Goal: Book appointment/travel/reservation

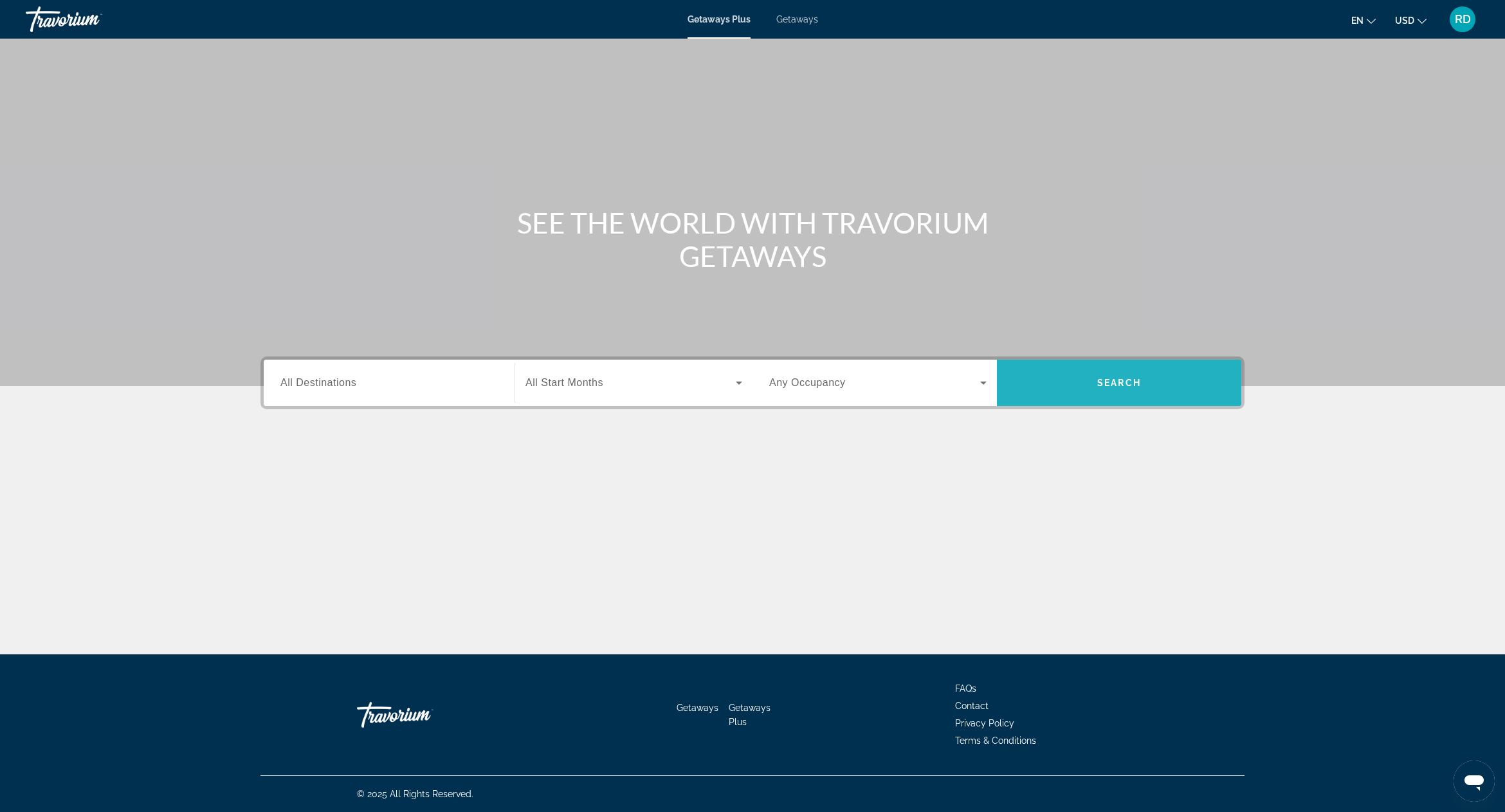
click at [1064, 402] on span "Search" at bounding box center [1119, 383] width 245 height 46
click at [1421, 20] on icon "Change currency" at bounding box center [1422, 21] width 9 height 5
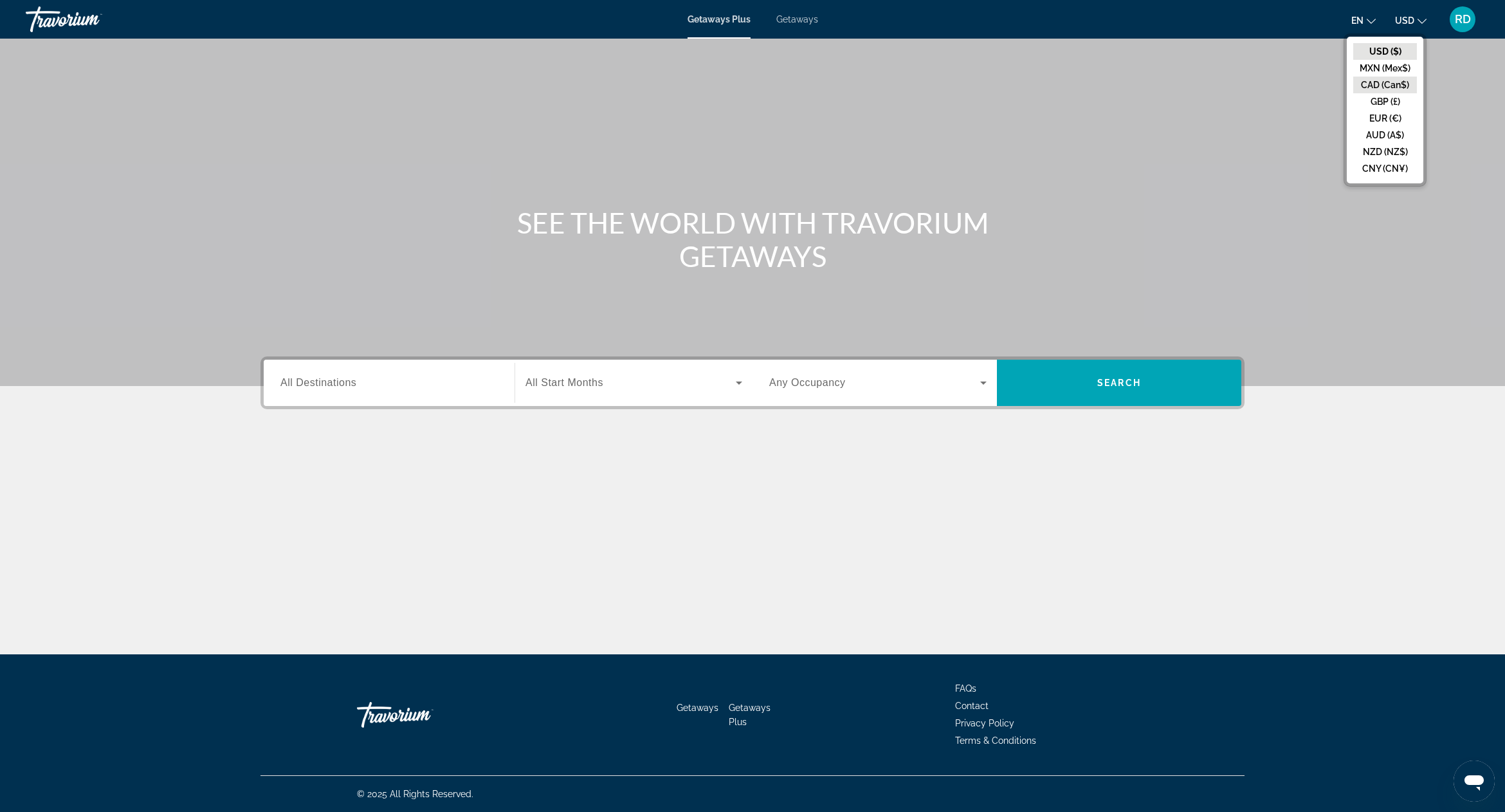
click at [1400, 84] on button "CAD (Can$)" at bounding box center [1385, 84] width 64 height 17
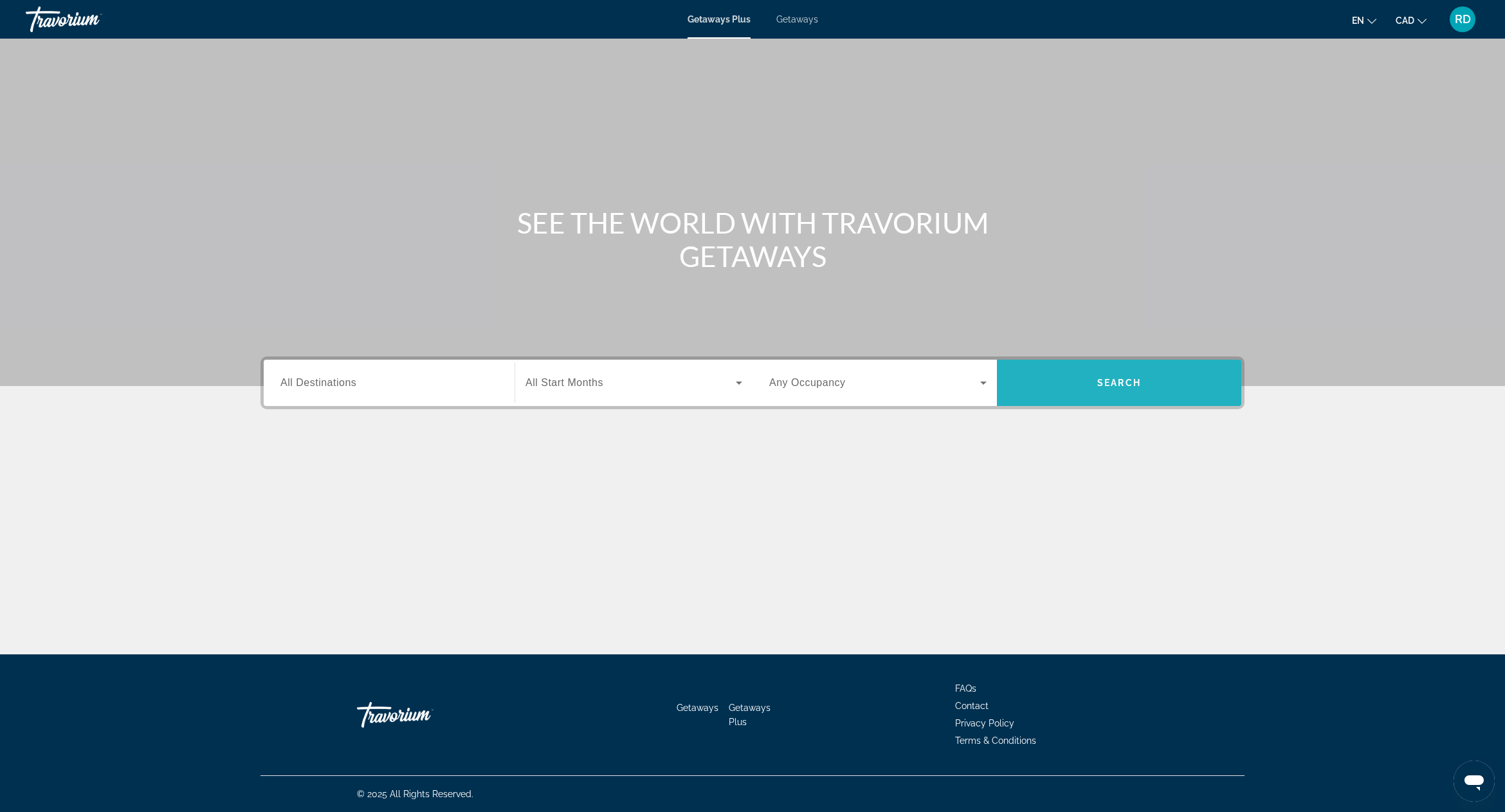
click at [1121, 385] on span "Search" at bounding box center [1119, 383] width 44 height 10
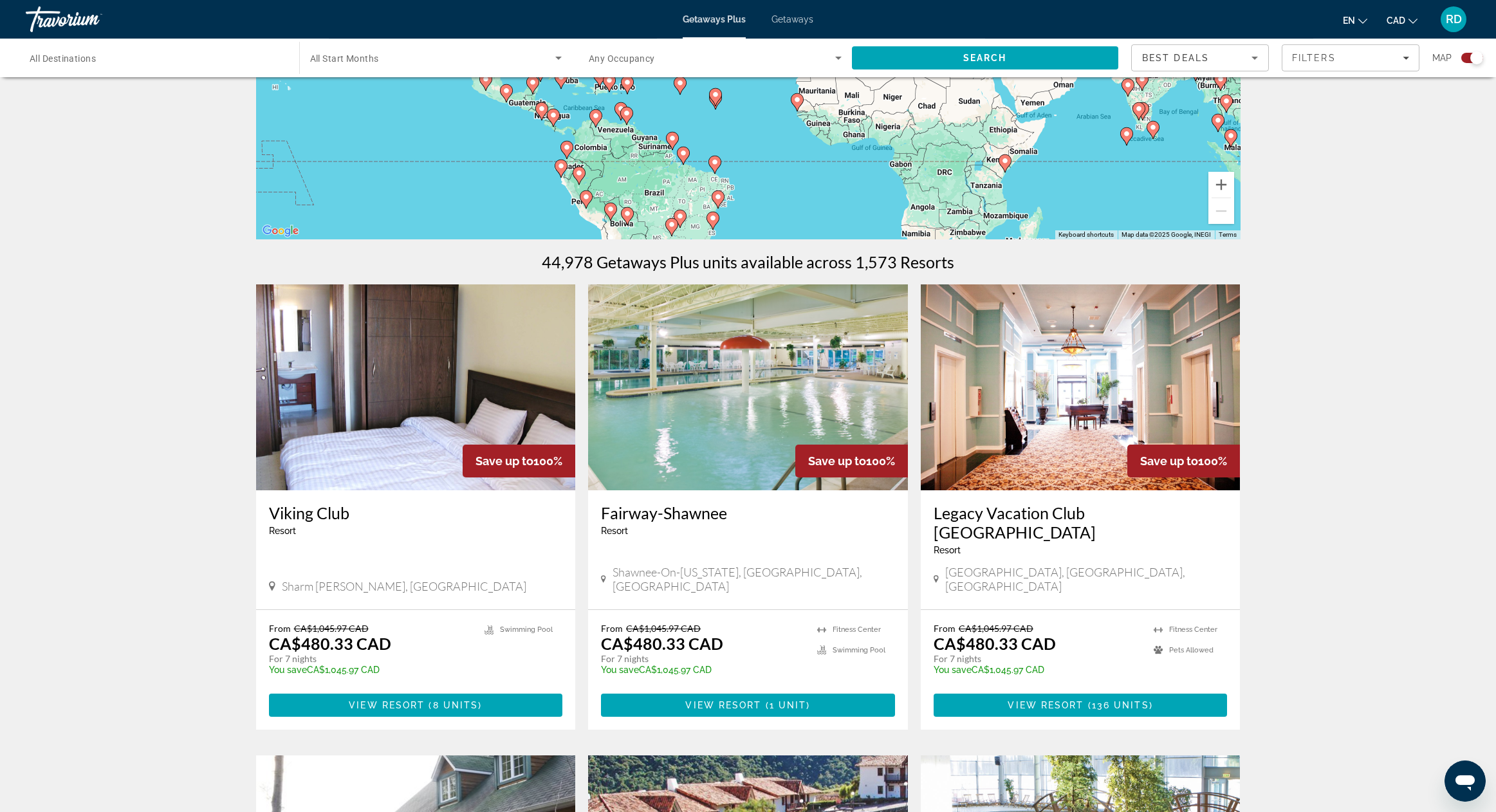
scroll to position [247, 0]
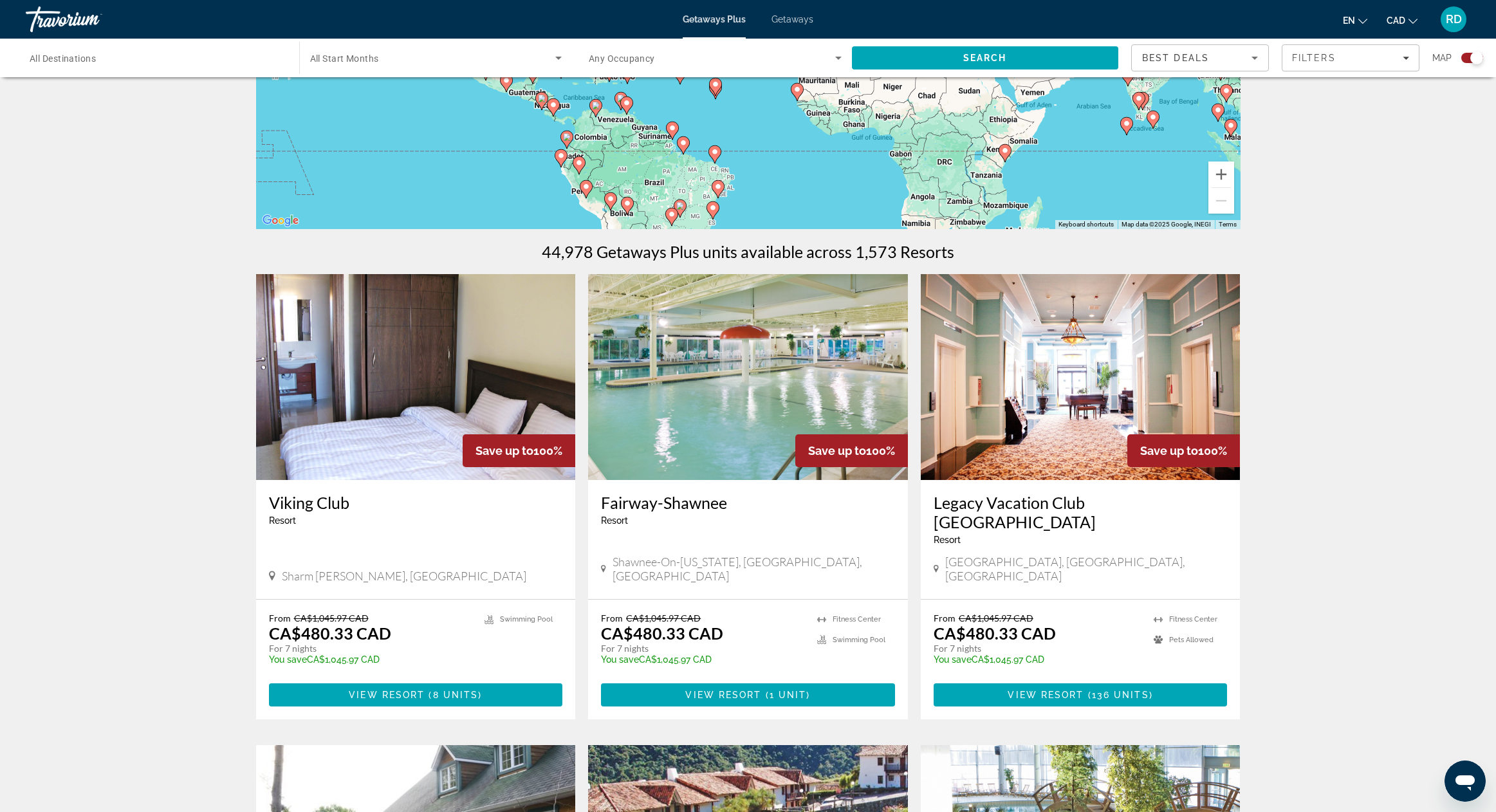
click at [429, 386] on img "Main content" at bounding box center [416, 376] width 320 height 206
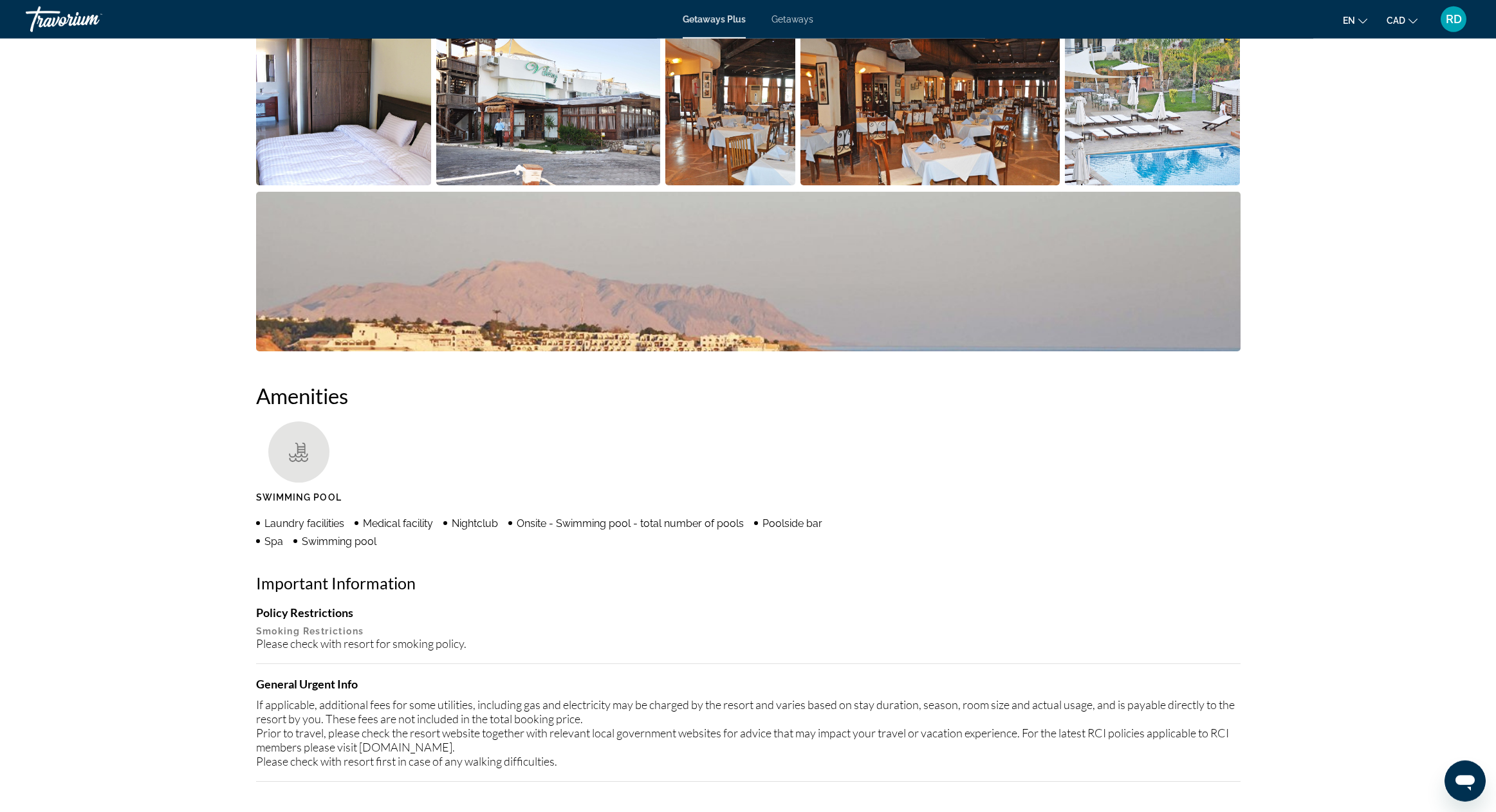
scroll to position [689, 0]
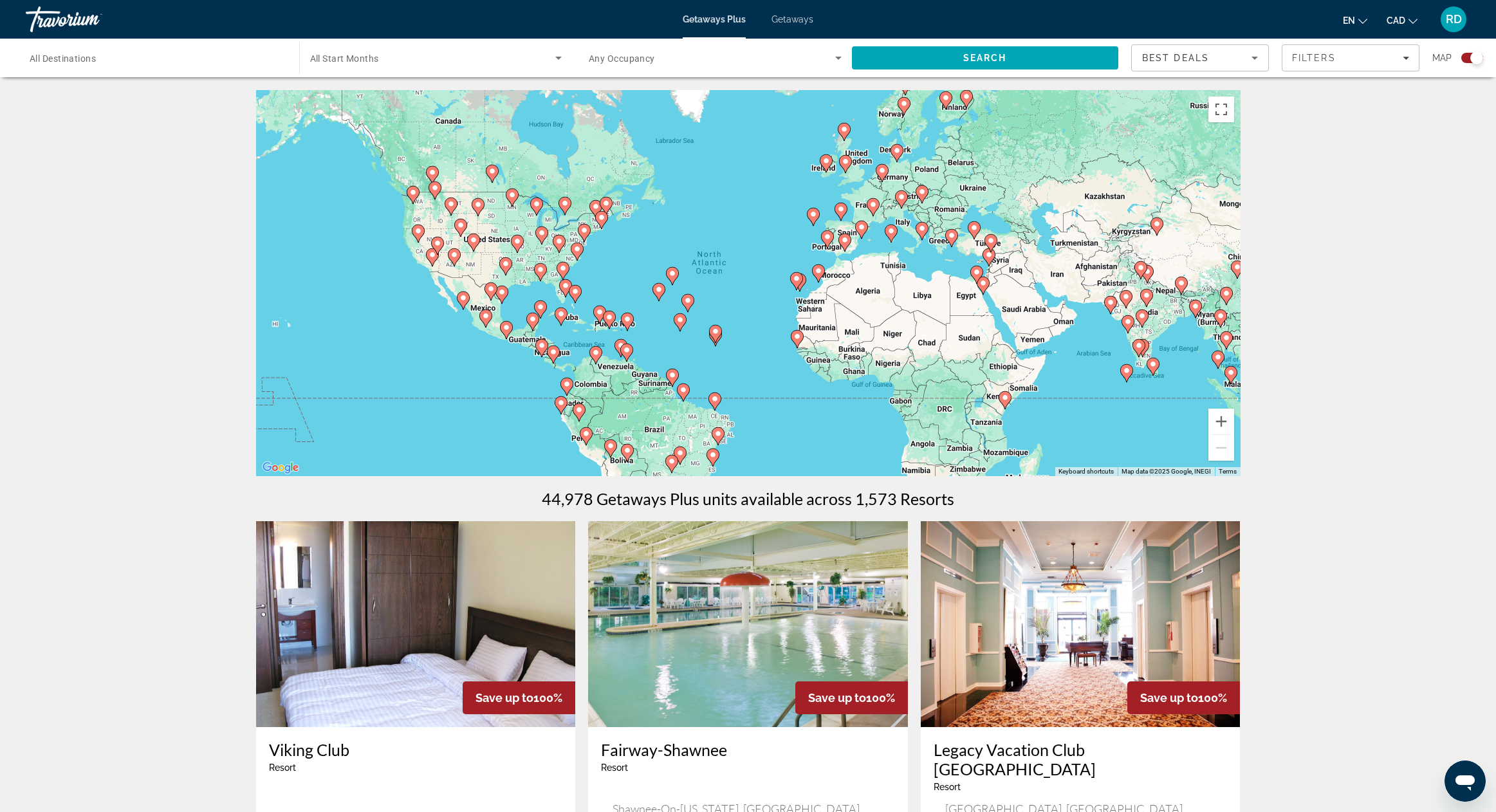
click at [892, 236] on icon "Main content" at bounding box center [891, 233] width 12 height 17
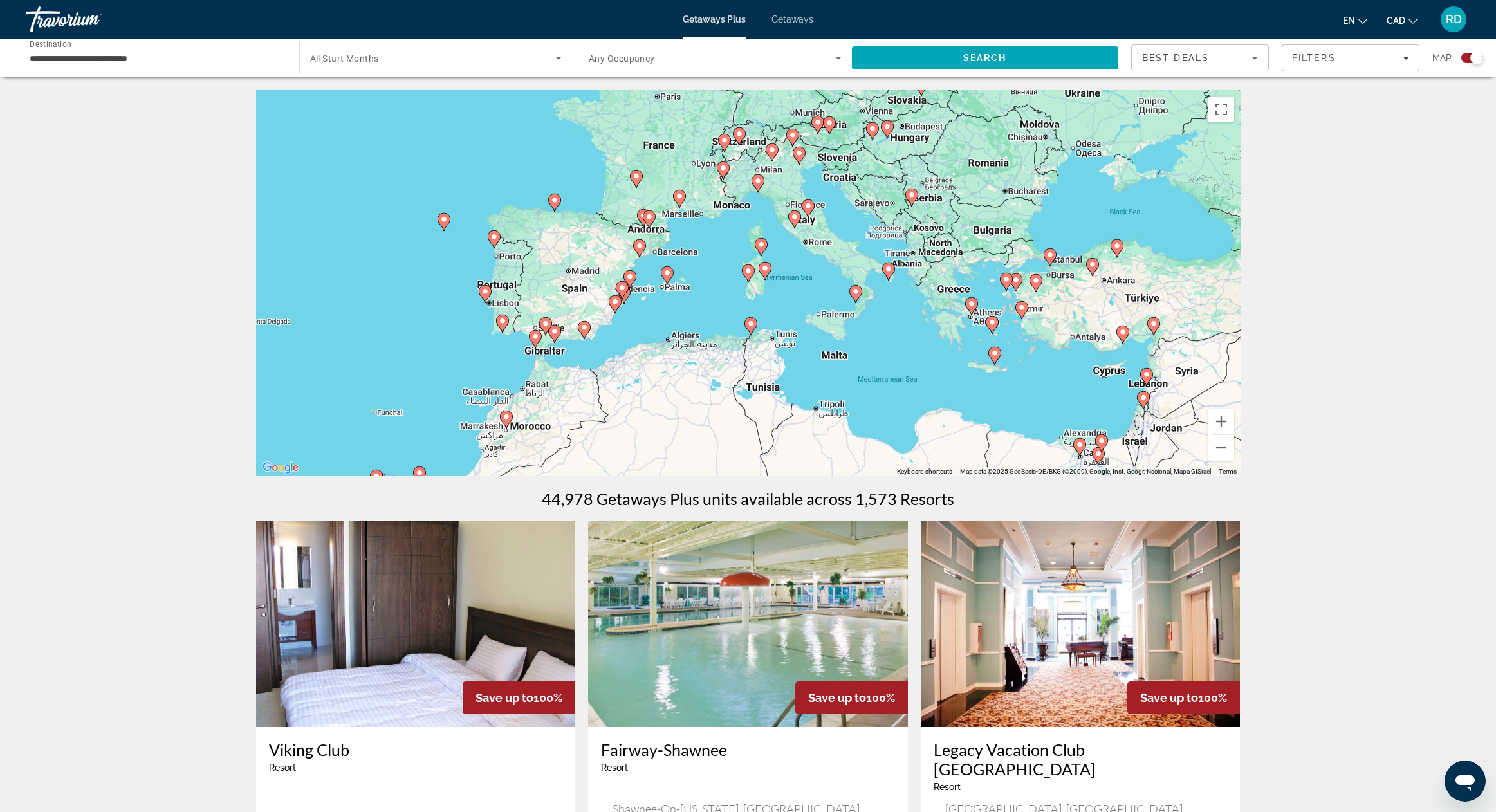
click at [796, 224] on icon "Main content" at bounding box center [794, 219] width 12 height 17
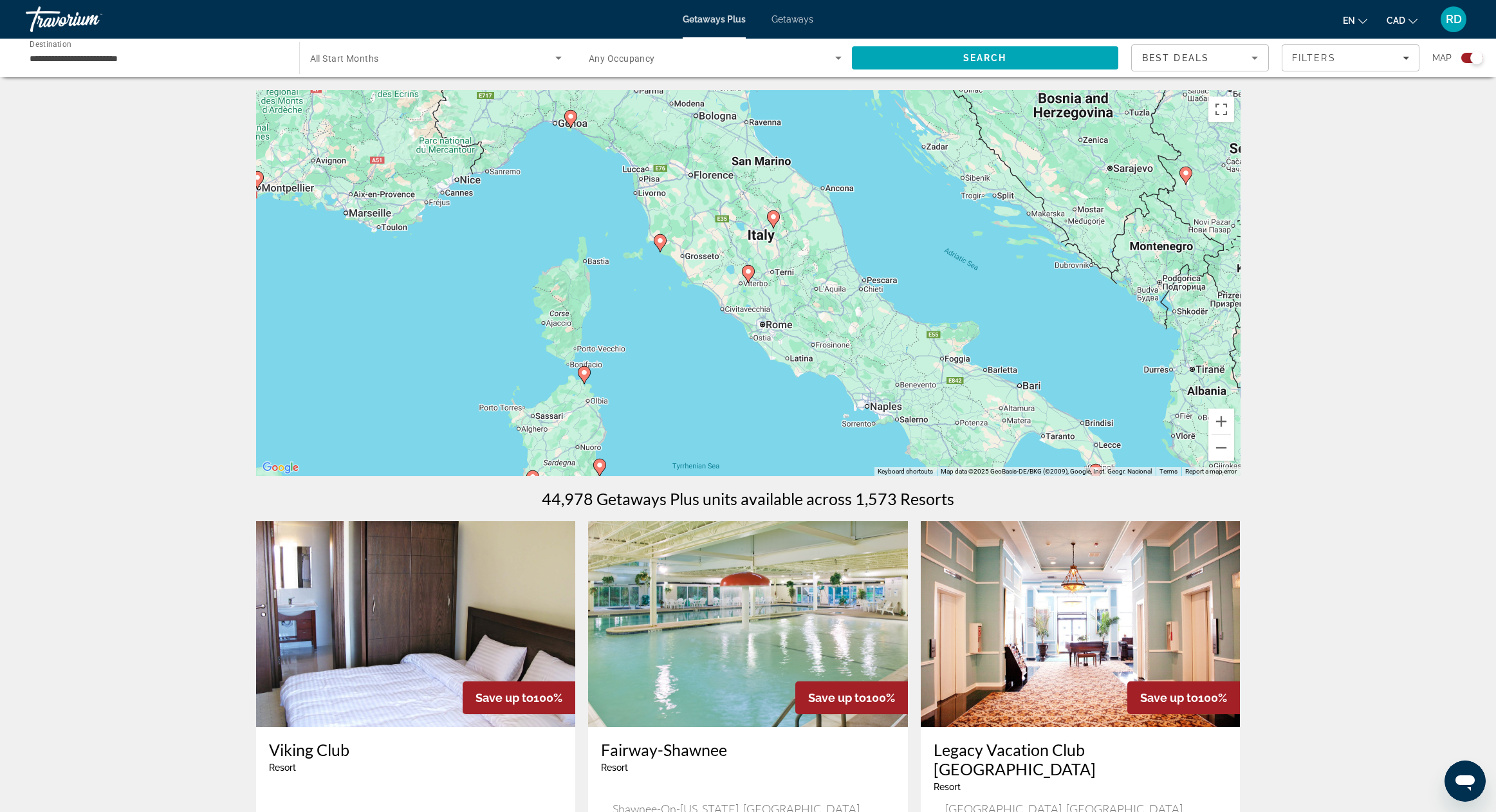
click at [659, 246] on icon "Main content" at bounding box center [660, 243] width 12 height 17
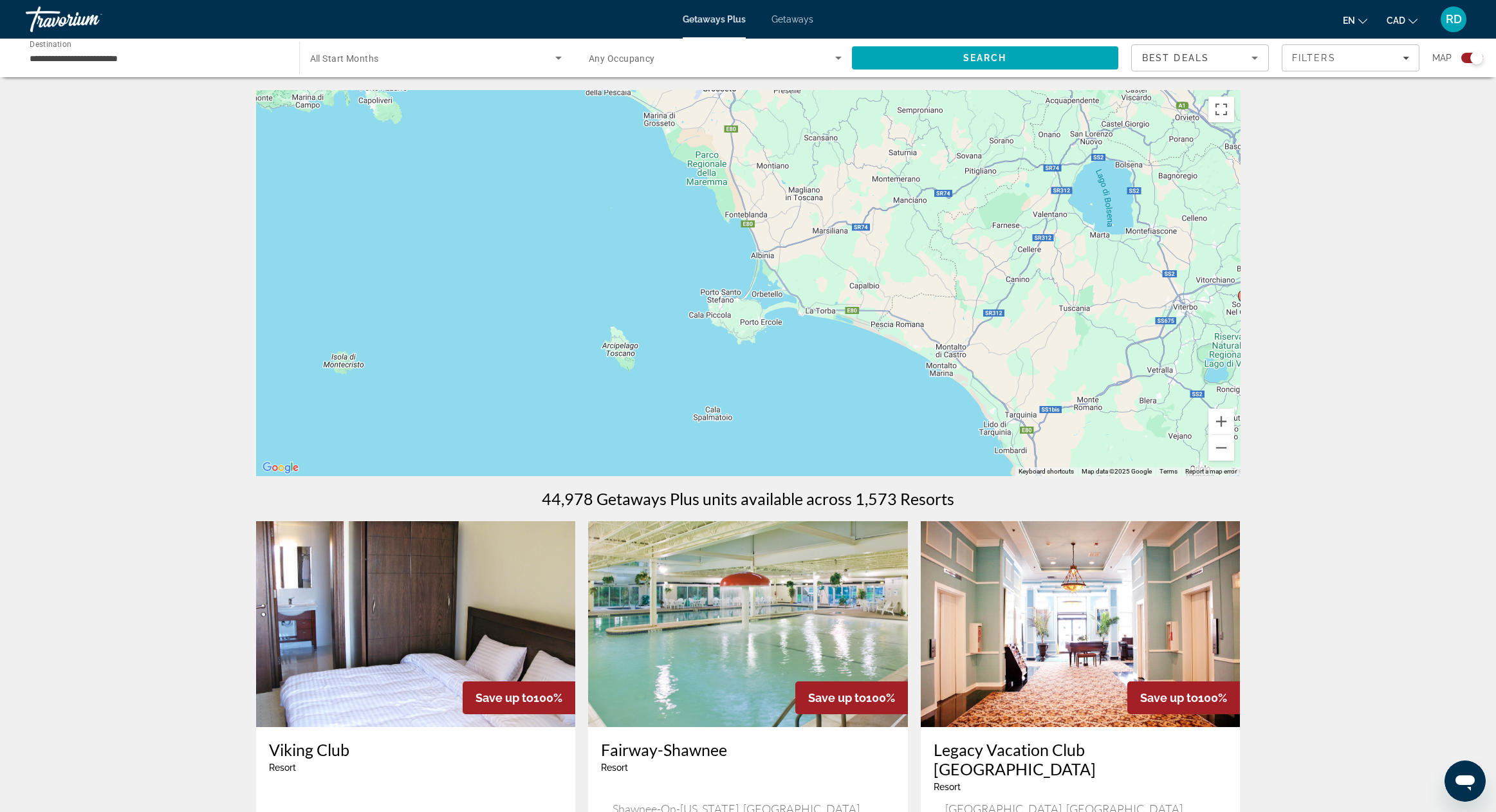
drag, startPoint x: 910, startPoint y: 366, endPoint x: 700, endPoint y: 138, distance: 310.0
click at [700, 138] on div "To activate drag with keyboard, press Alt + Enter. Once in keyboard drag state,…" at bounding box center [748, 283] width 984 height 386
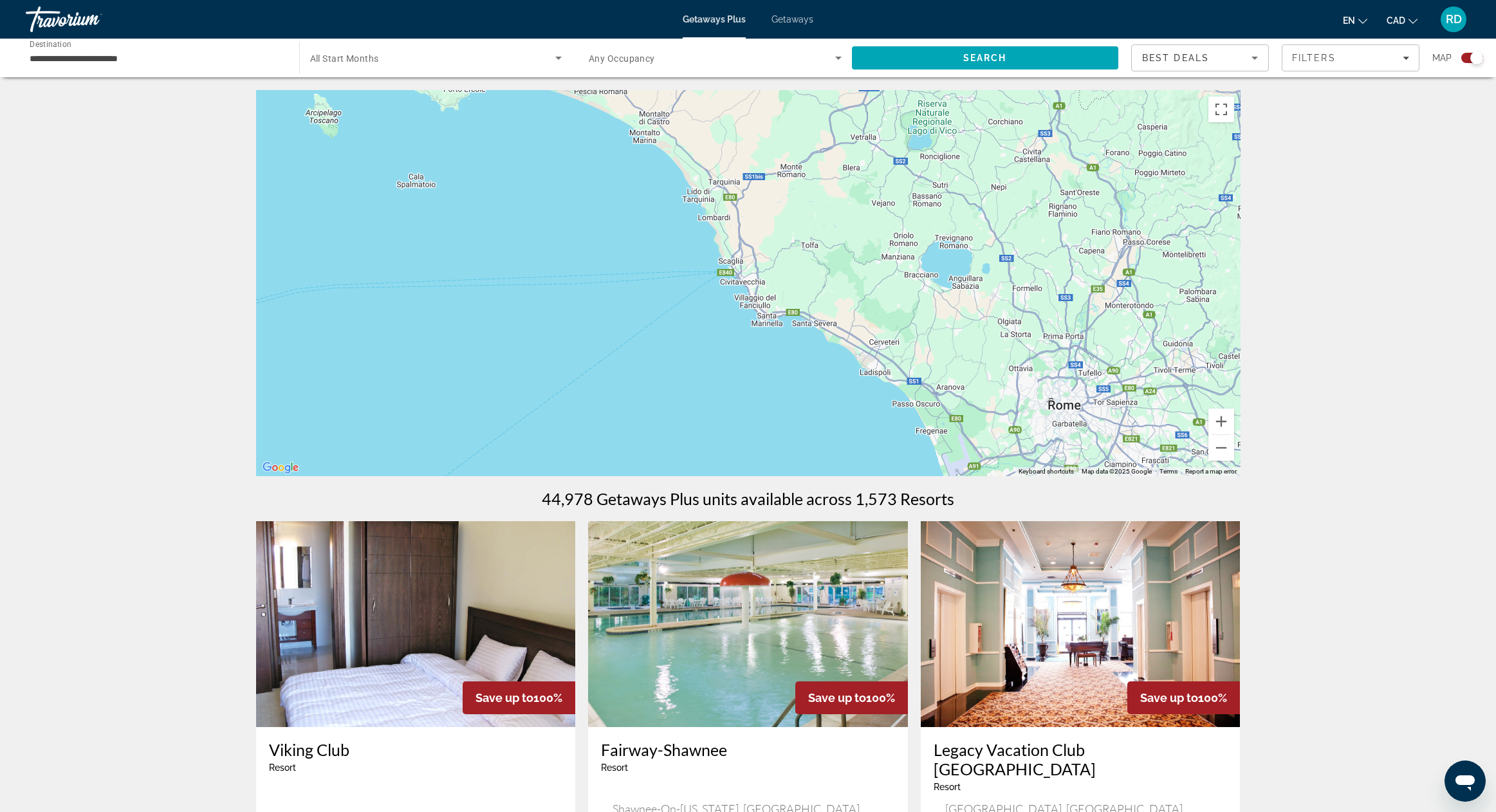
drag, startPoint x: 877, startPoint y: 397, endPoint x: 583, endPoint y: 167, distance: 373.3
click at [583, 167] on div "To activate drag with keyboard, press Alt + Enter. Once in keyboard drag state,…" at bounding box center [748, 283] width 984 height 386
click at [1229, 451] on button "Zoom out" at bounding box center [1221, 447] width 25 height 25
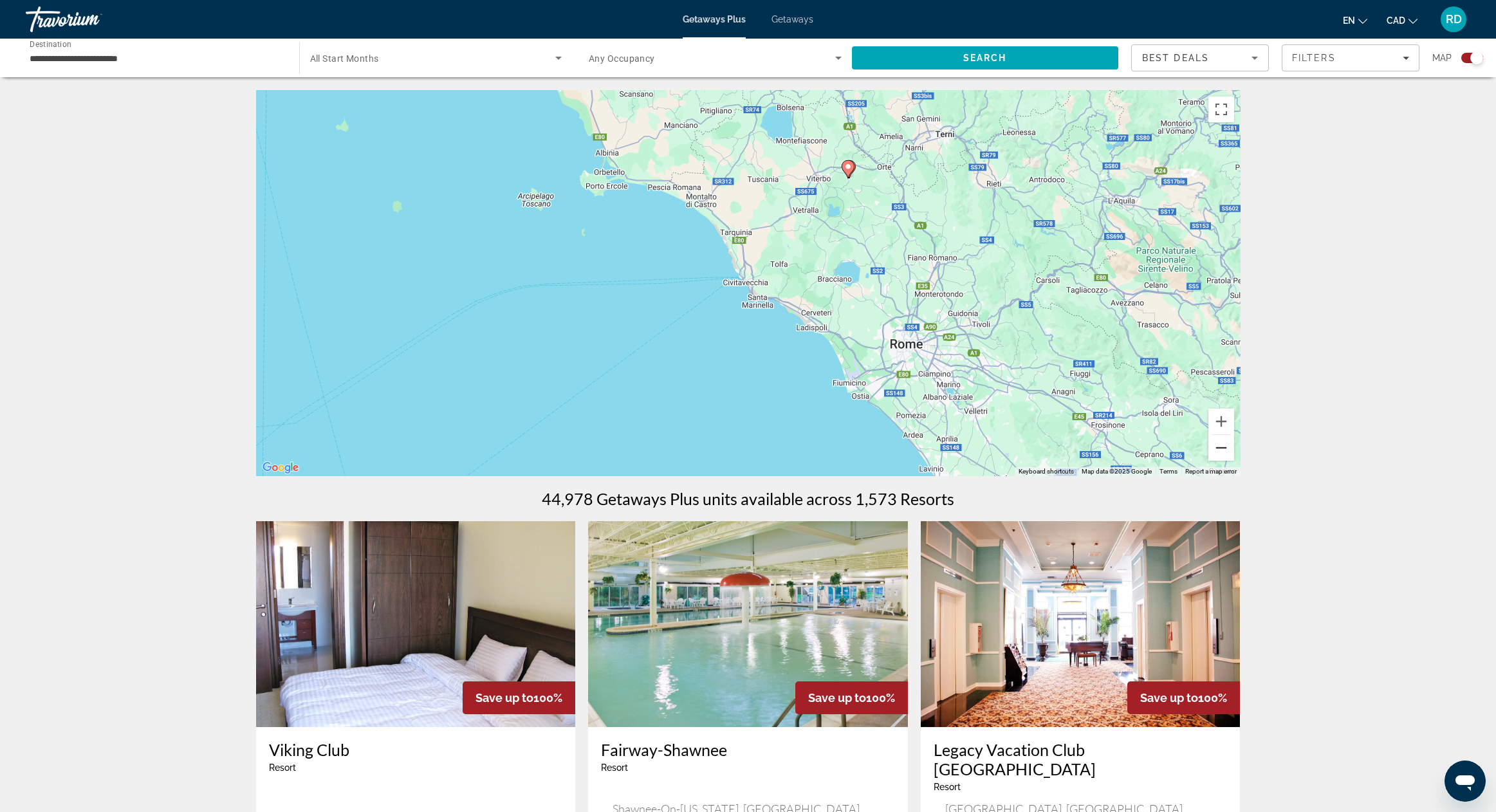
click at [1229, 451] on button "Zoom out" at bounding box center [1221, 447] width 25 height 25
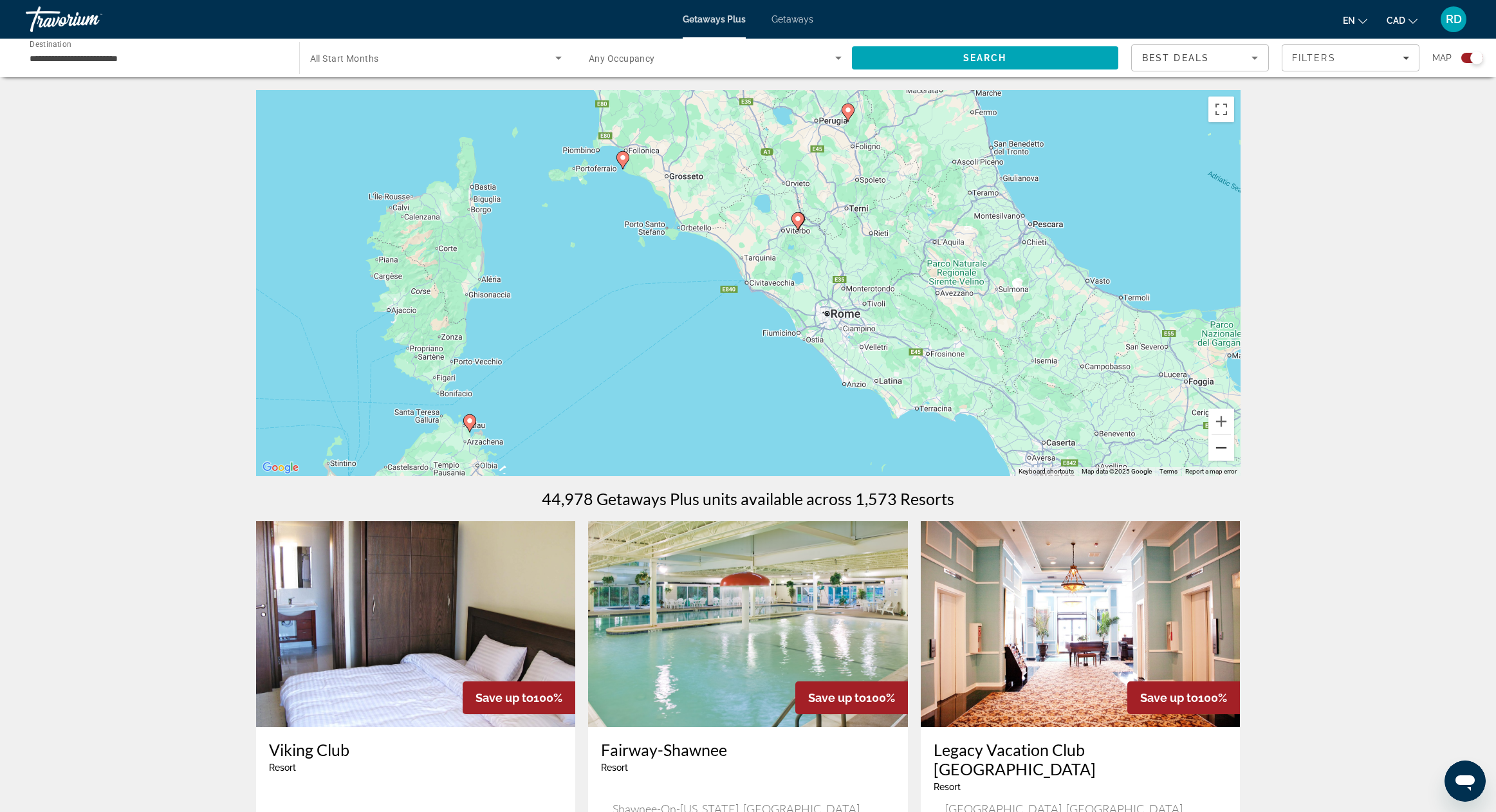
click at [1229, 451] on button "Zoom out" at bounding box center [1221, 447] width 25 height 25
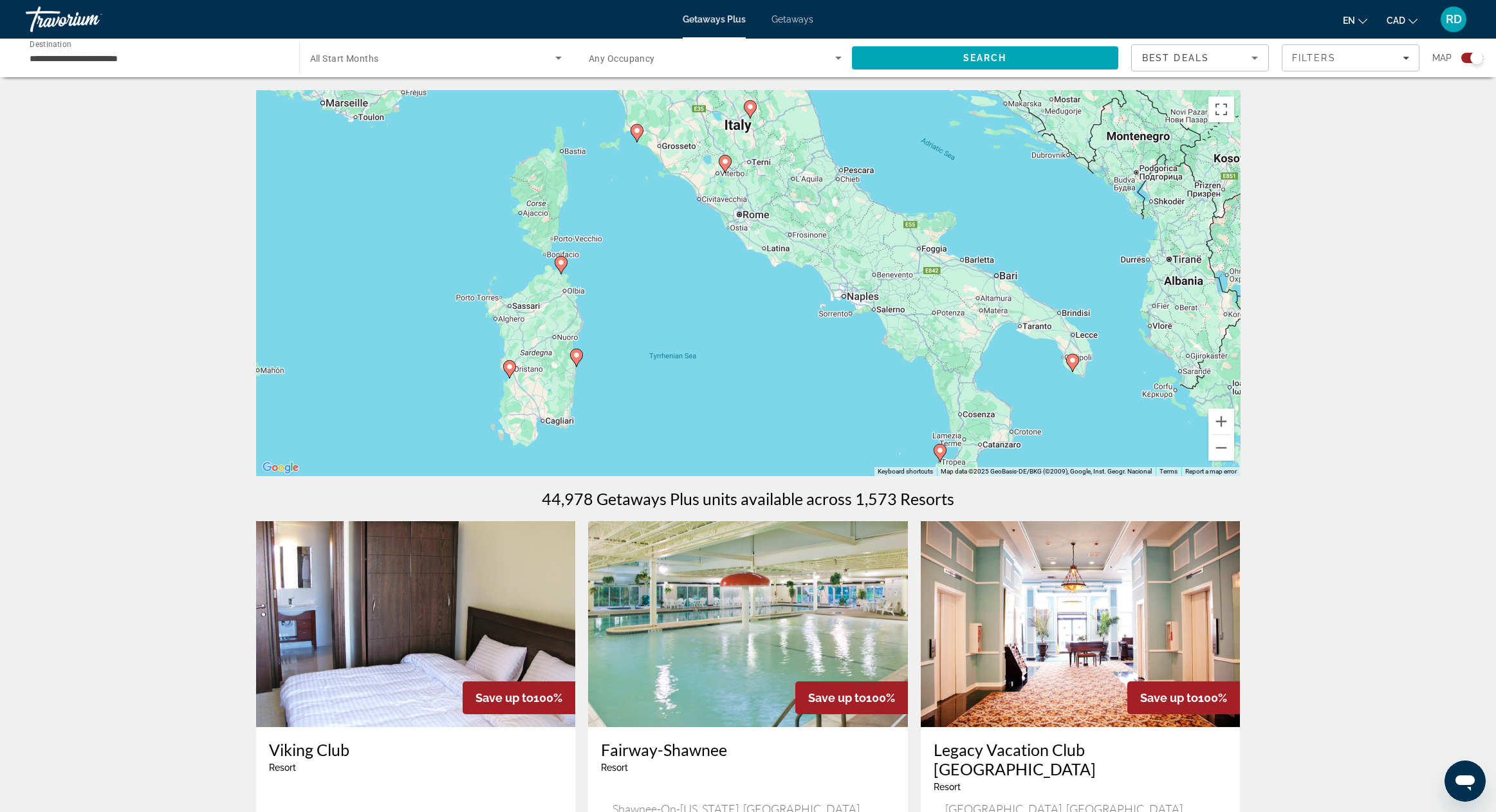
drag, startPoint x: 1048, startPoint y: 419, endPoint x: 996, endPoint y: 317, distance: 114.5
click at [996, 317] on div "To activate drag with keyboard, press Alt + Enter. Once in keyboard drag state,…" at bounding box center [748, 283] width 984 height 386
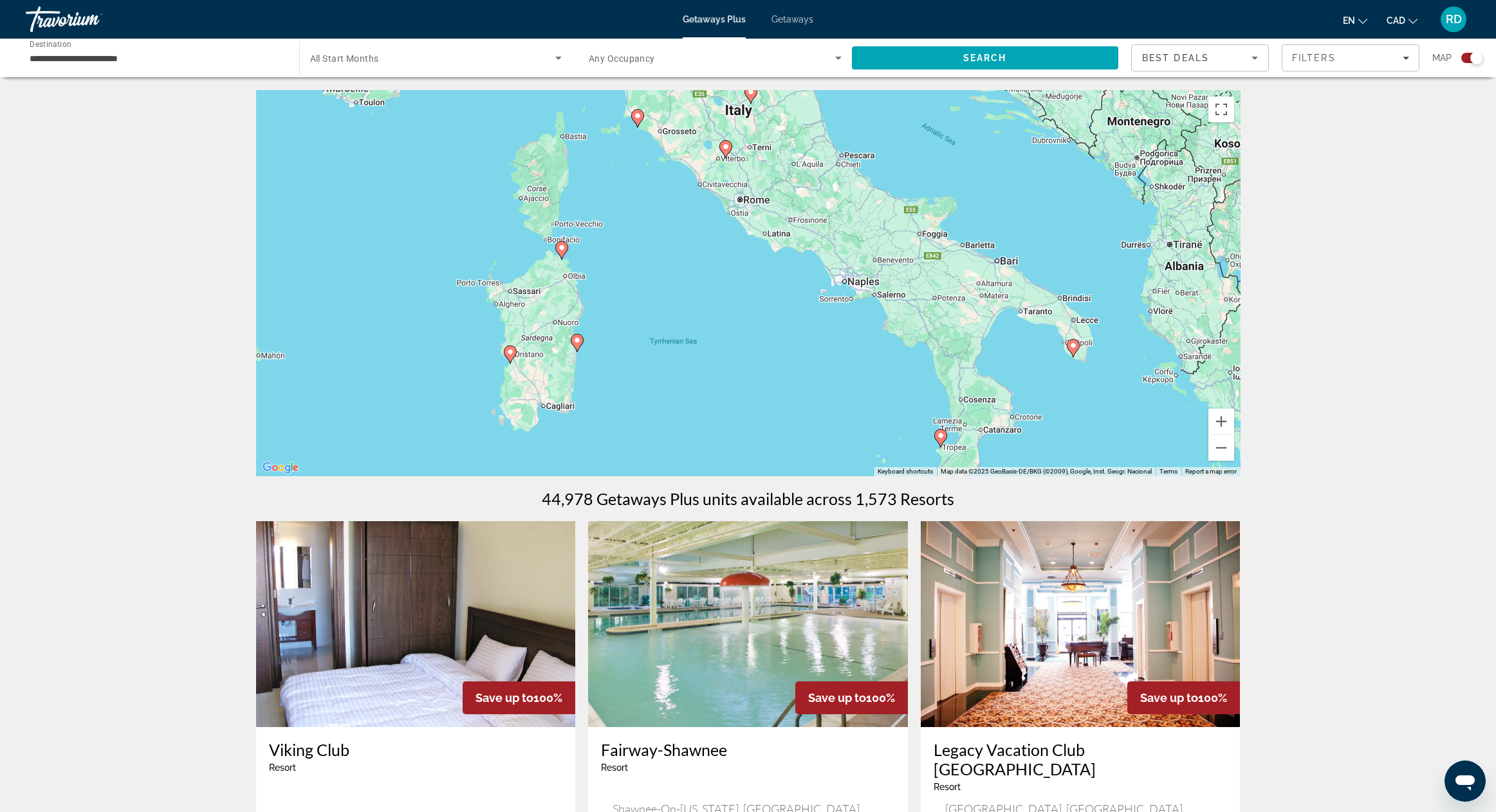
click at [579, 342] on image "Main content" at bounding box center [577, 340] width 8 height 8
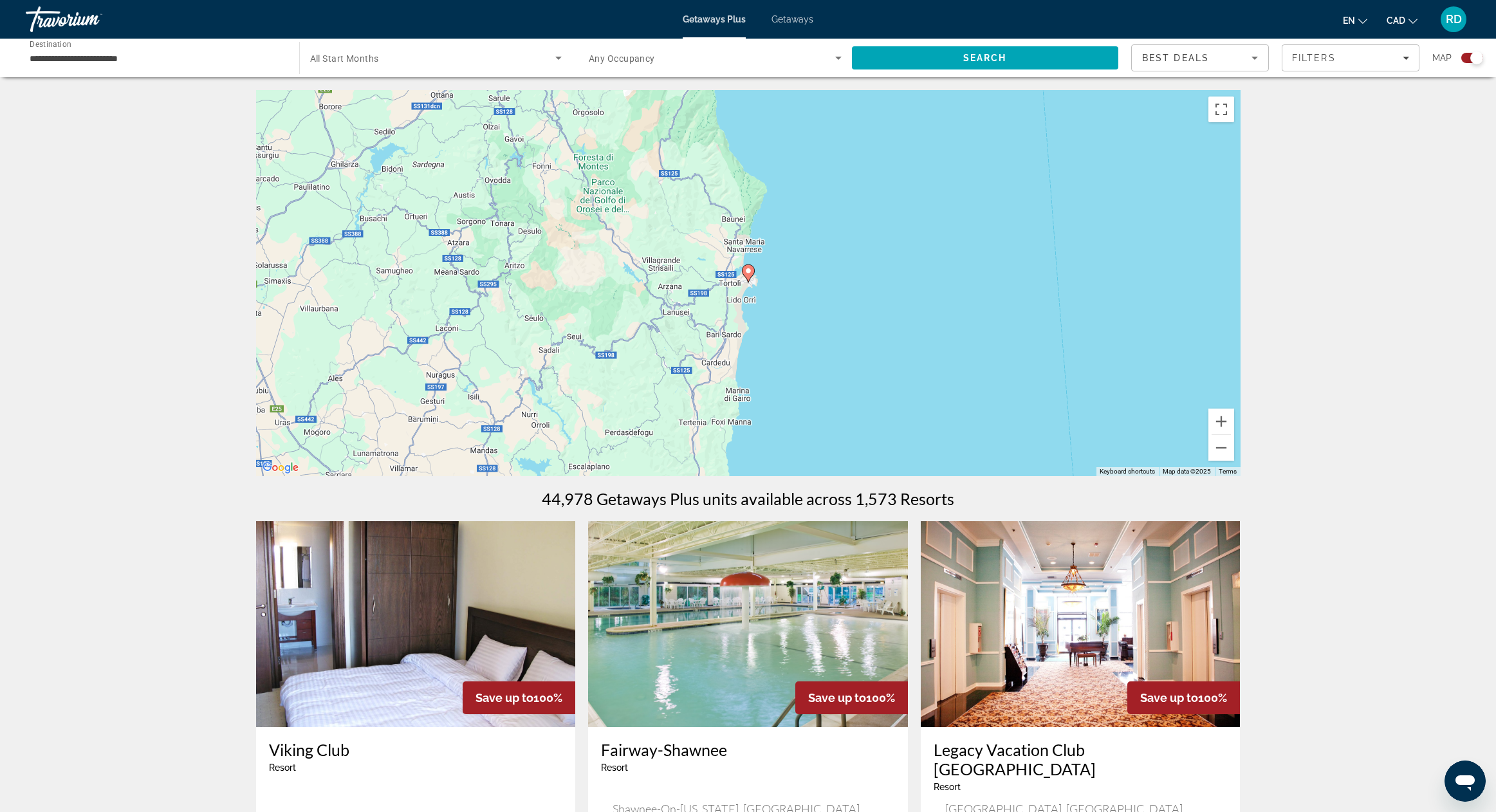
click at [751, 274] on image "Main content" at bounding box center [748, 271] width 8 height 8
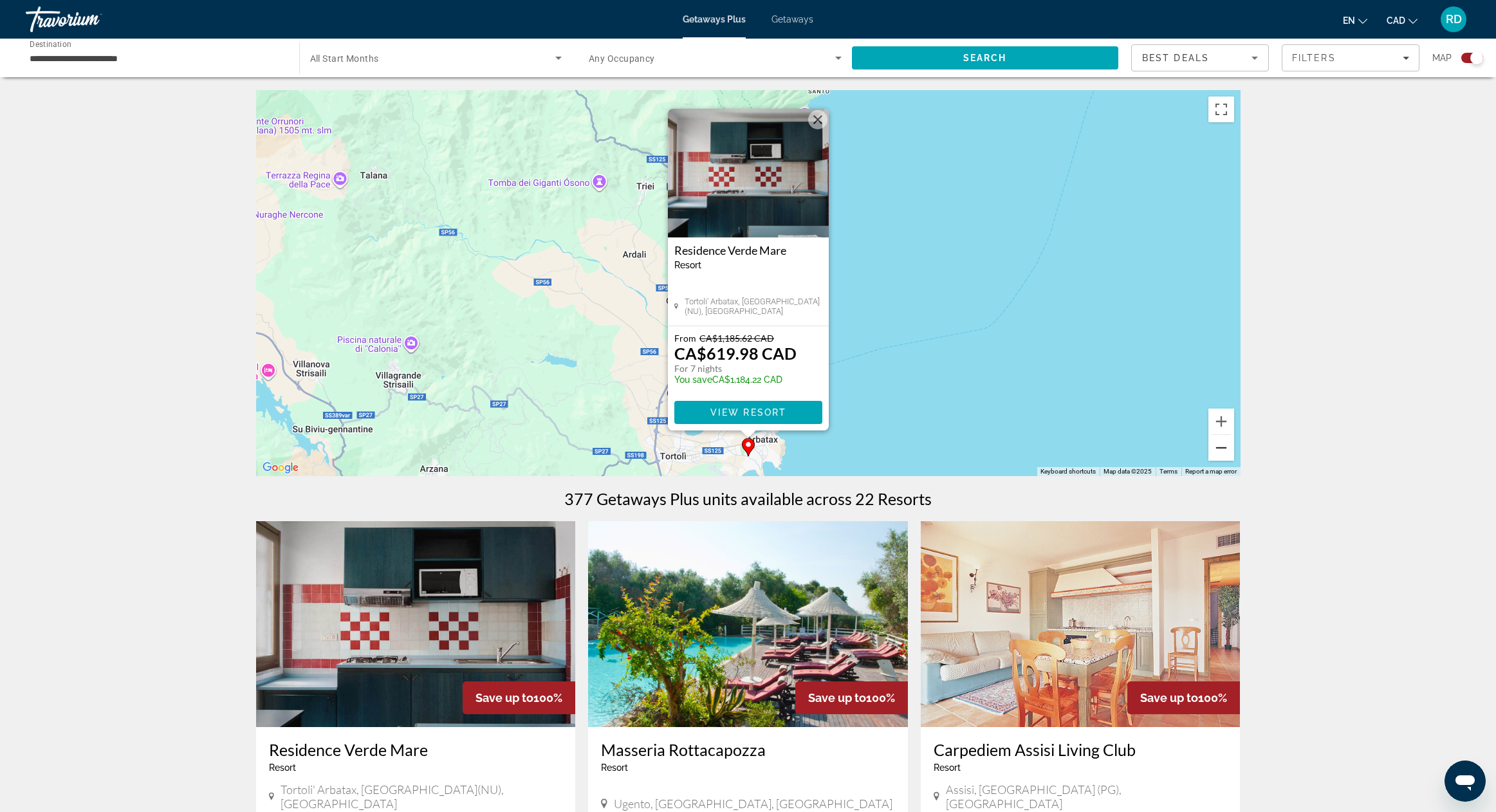
click at [1225, 452] on button "Zoom out" at bounding box center [1221, 447] width 25 height 25
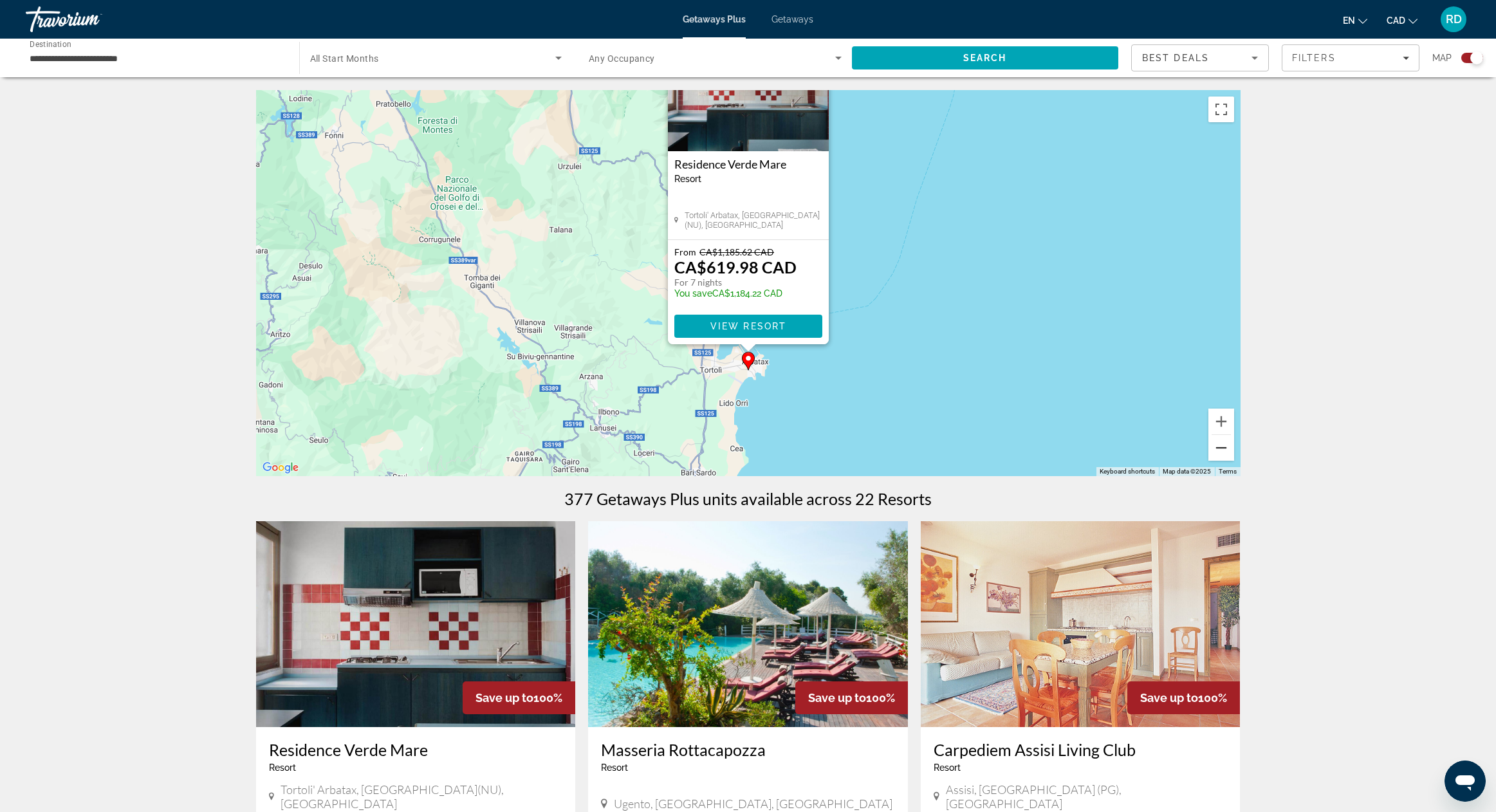
click at [1225, 452] on button "Zoom out" at bounding box center [1221, 447] width 25 height 25
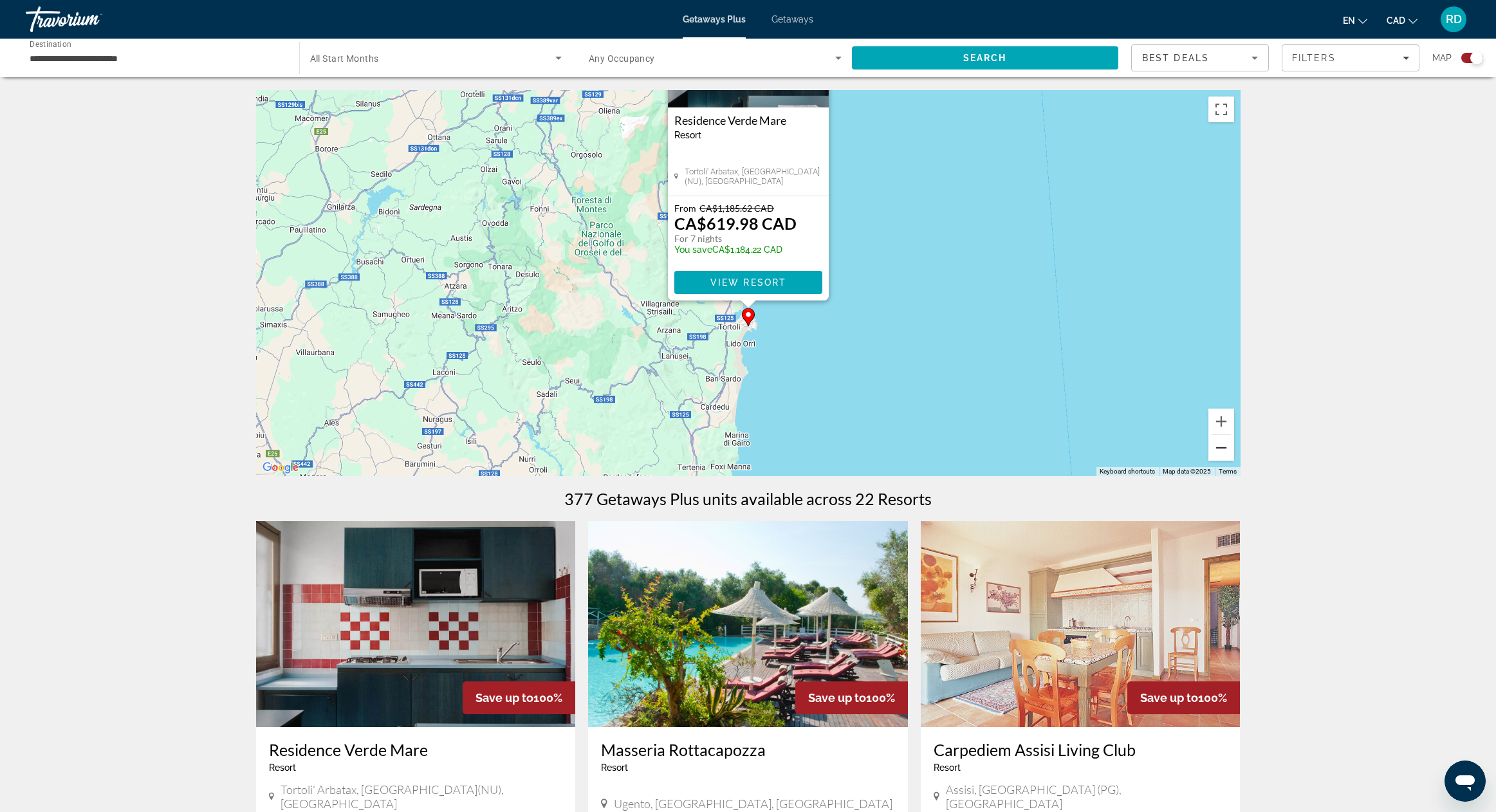
click at [1225, 452] on button "Zoom out" at bounding box center [1221, 447] width 25 height 25
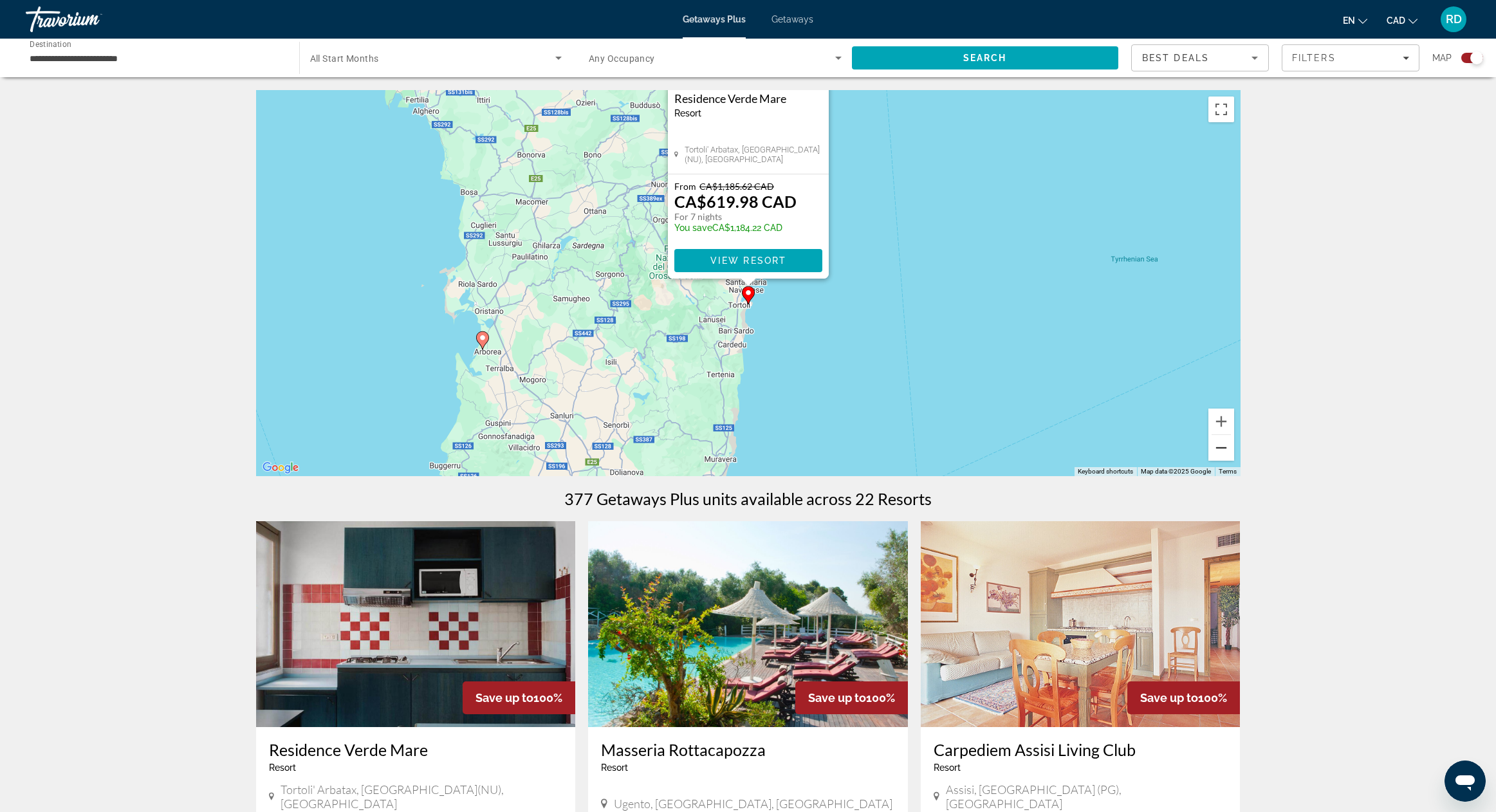
click at [1225, 452] on button "Zoom out" at bounding box center [1221, 447] width 25 height 25
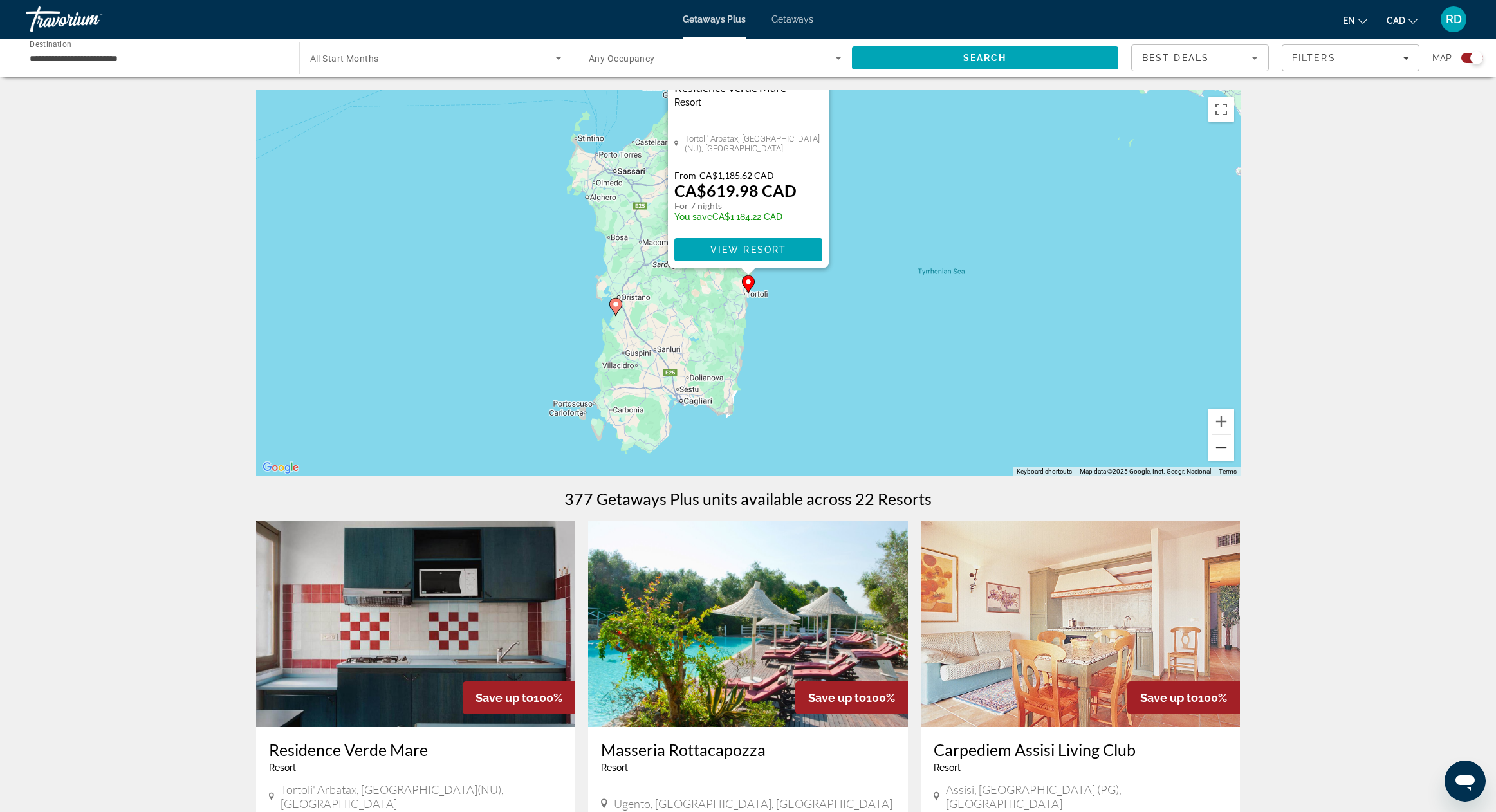
click at [1224, 452] on button "Zoom out" at bounding box center [1221, 447] width 25 height 25
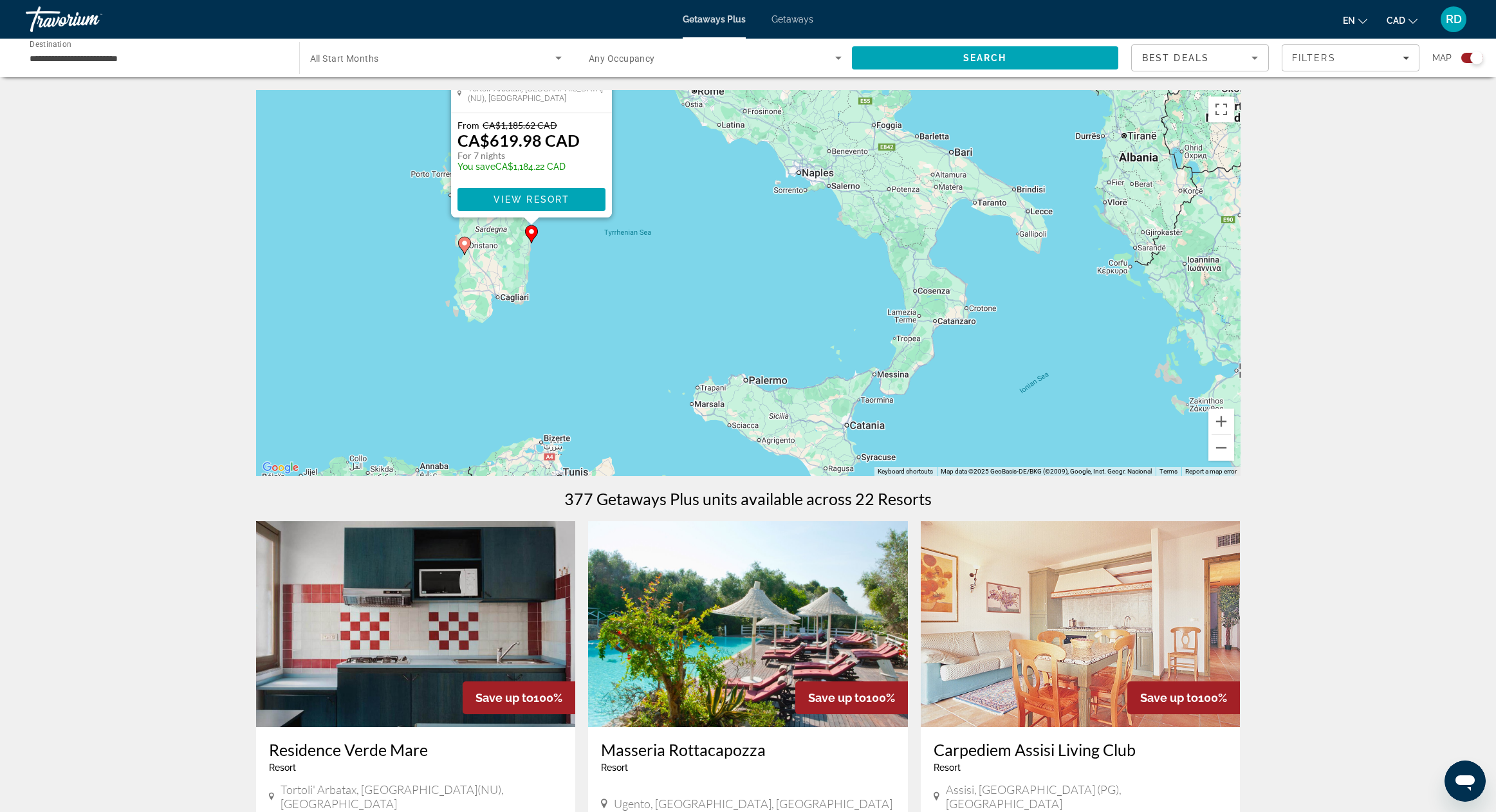
drag, startPoint x: 945, startPoint y: 336, endPoint x: 736, endPoint y: 284, distance: 215.4
click at [736, 284] on div "To activate drag with keyboard, press Alt + Enter. Once in keyboard drag state,…" at bounding box center [748, 283] width 984 height 386
click at [1224, 456] on button "Zoom out" at bounding box center [1221, 447] width 25 height 25
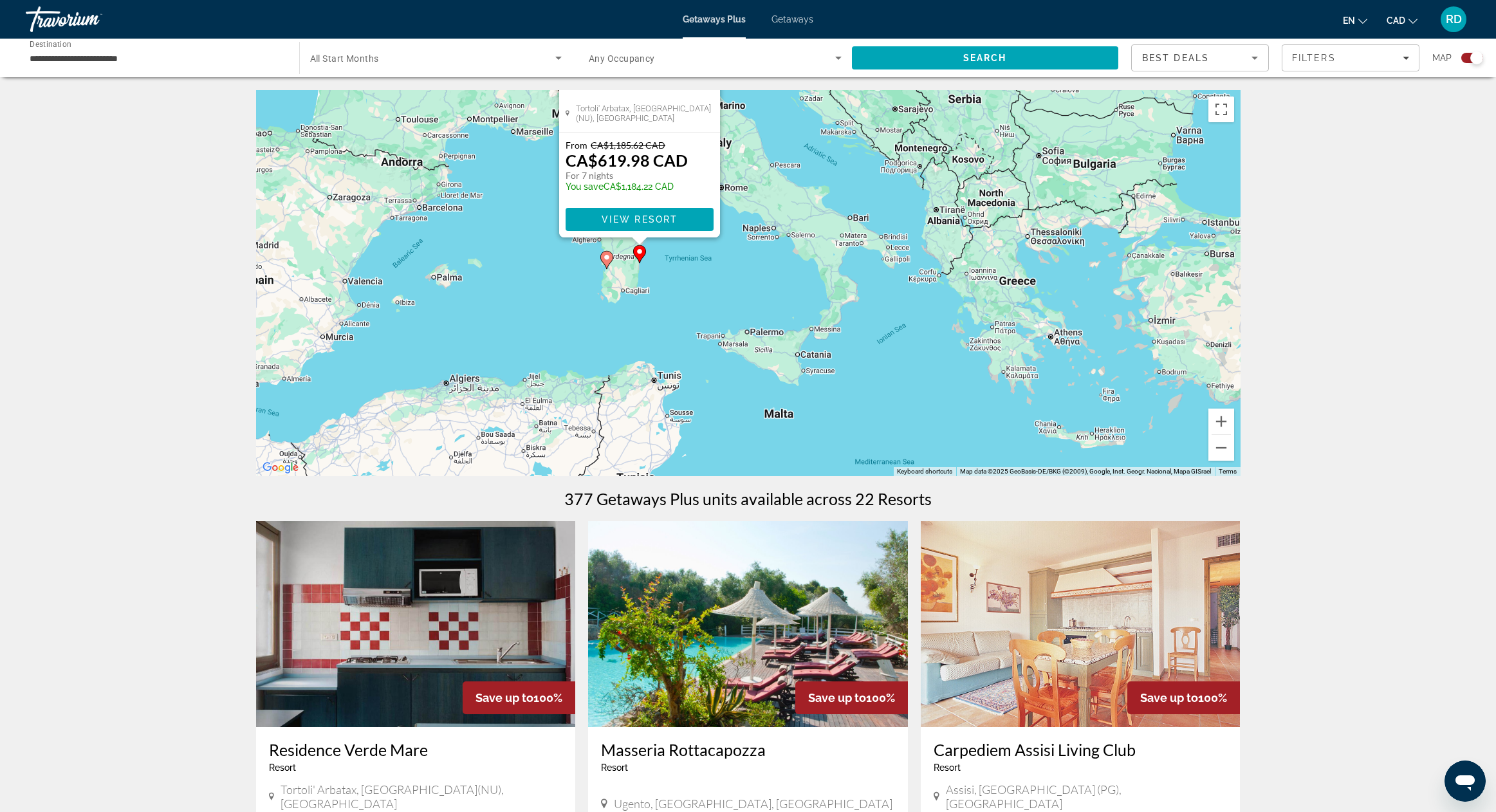
click at [785, 208] on div "To activate drag with keyboard, press Alt + Enter. Once in keyboard drag state,…" at bounding box center [748, 283] width 984 height 386
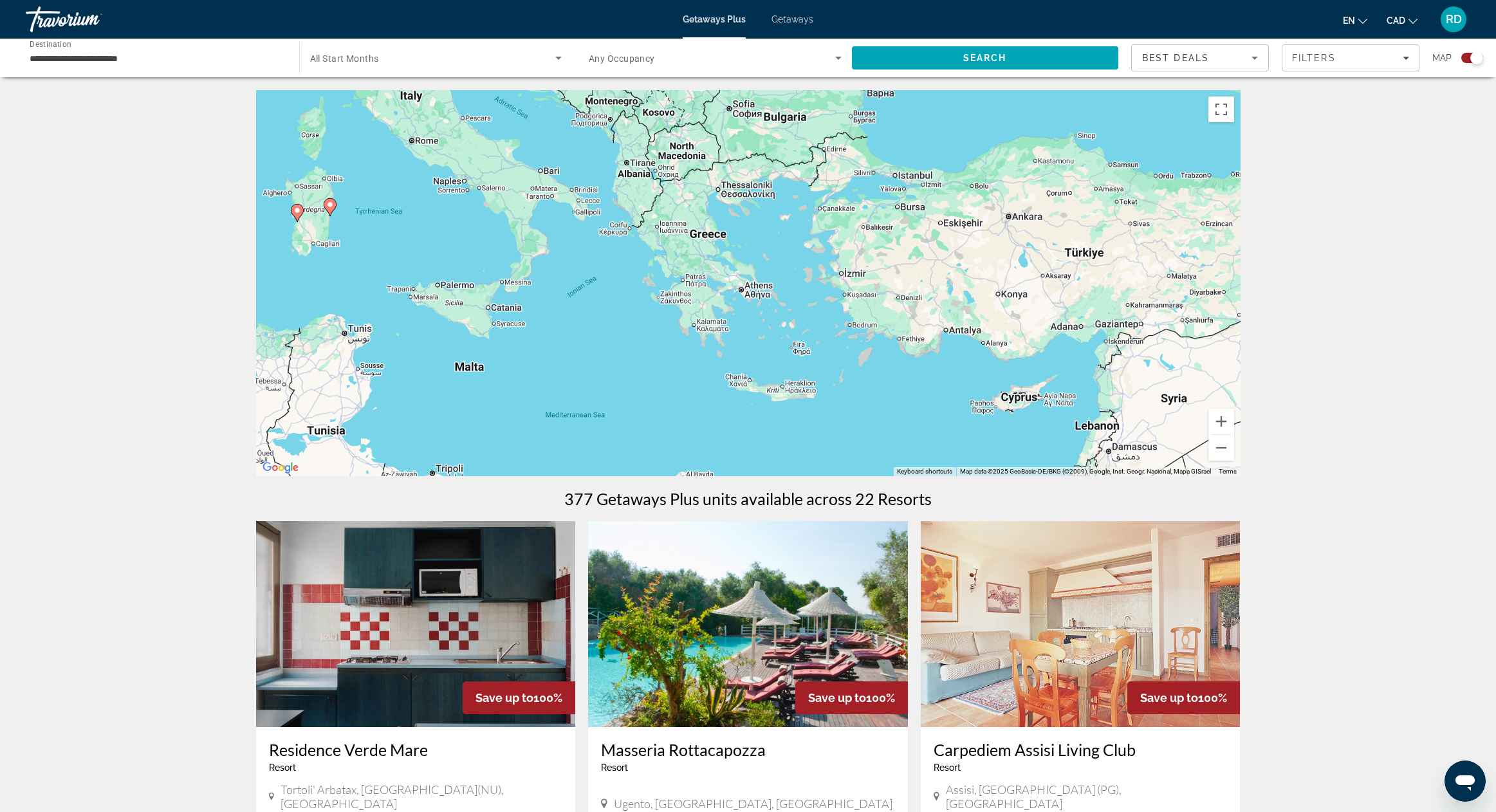
drag, startPoint x: 895, startPoint y: 326, endPoint x: 586, endPoint y: 279, distance: 312.6
click at [586, 279] on div "To activate drag with keyboard, press Alt + Enter. Once in keyboard drag state,…" at bounding box center [748, 283] width 984 height 386
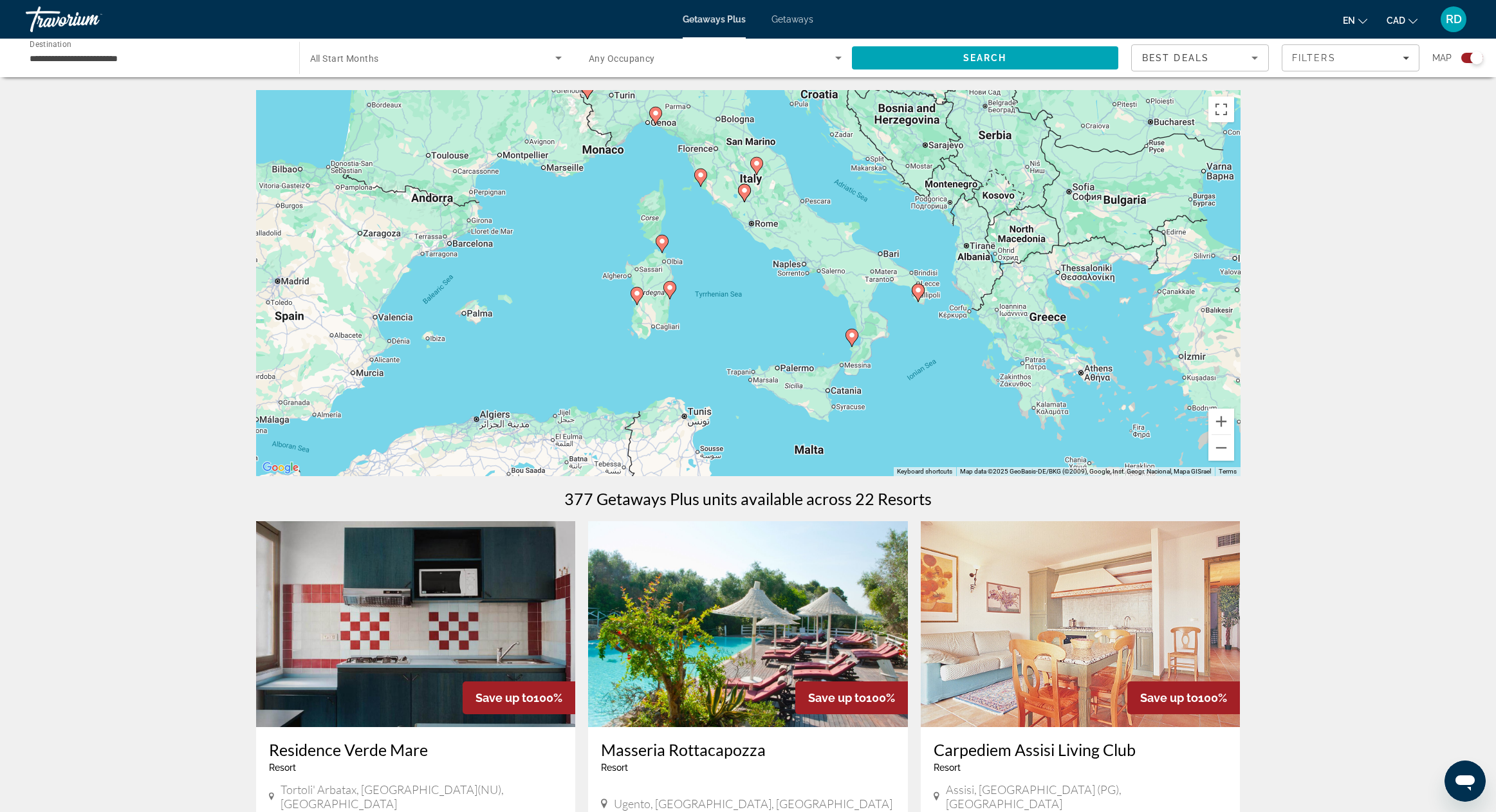
drag, startPoint x: 571, startPoint y: 291, endPoint x: 915, endPoint y: 375, distance: 354.1
click at [915, 375] on div "To activate drag with keyboard, press Alt + Enter. Once in keyboard drag state,…" at bounding box center [748, 283] width 984 height 386
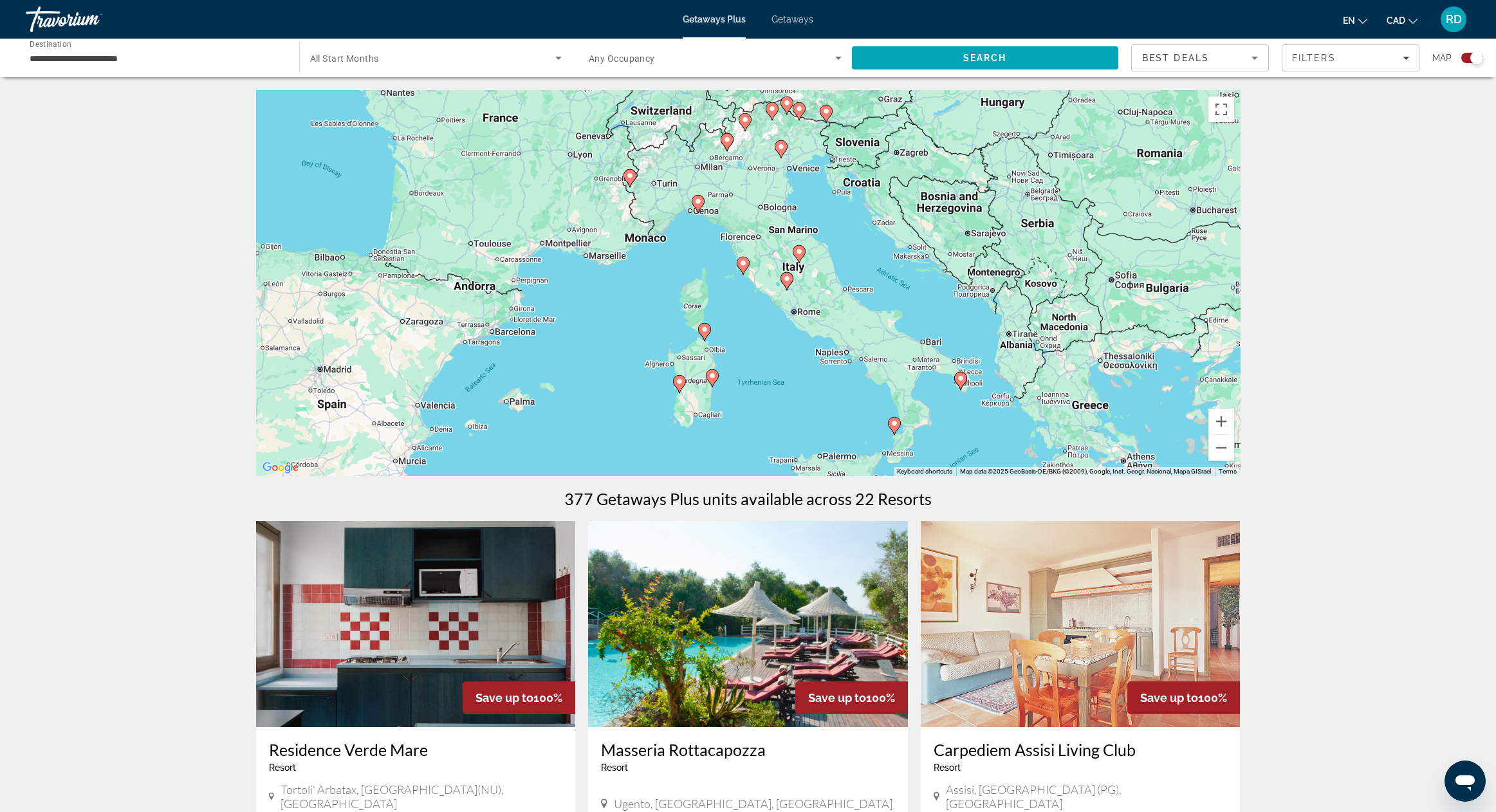
drag, startPoint x: 751, startPoint y: 308, endPoint x: 793, endPoint y: 397, distance: 98.4
click at [793, 397] on div "To activate drag with keyboard, press Alt + Enter. Once in keyboard drag state,…" at bounding box center [748, 283] width 984 height 386
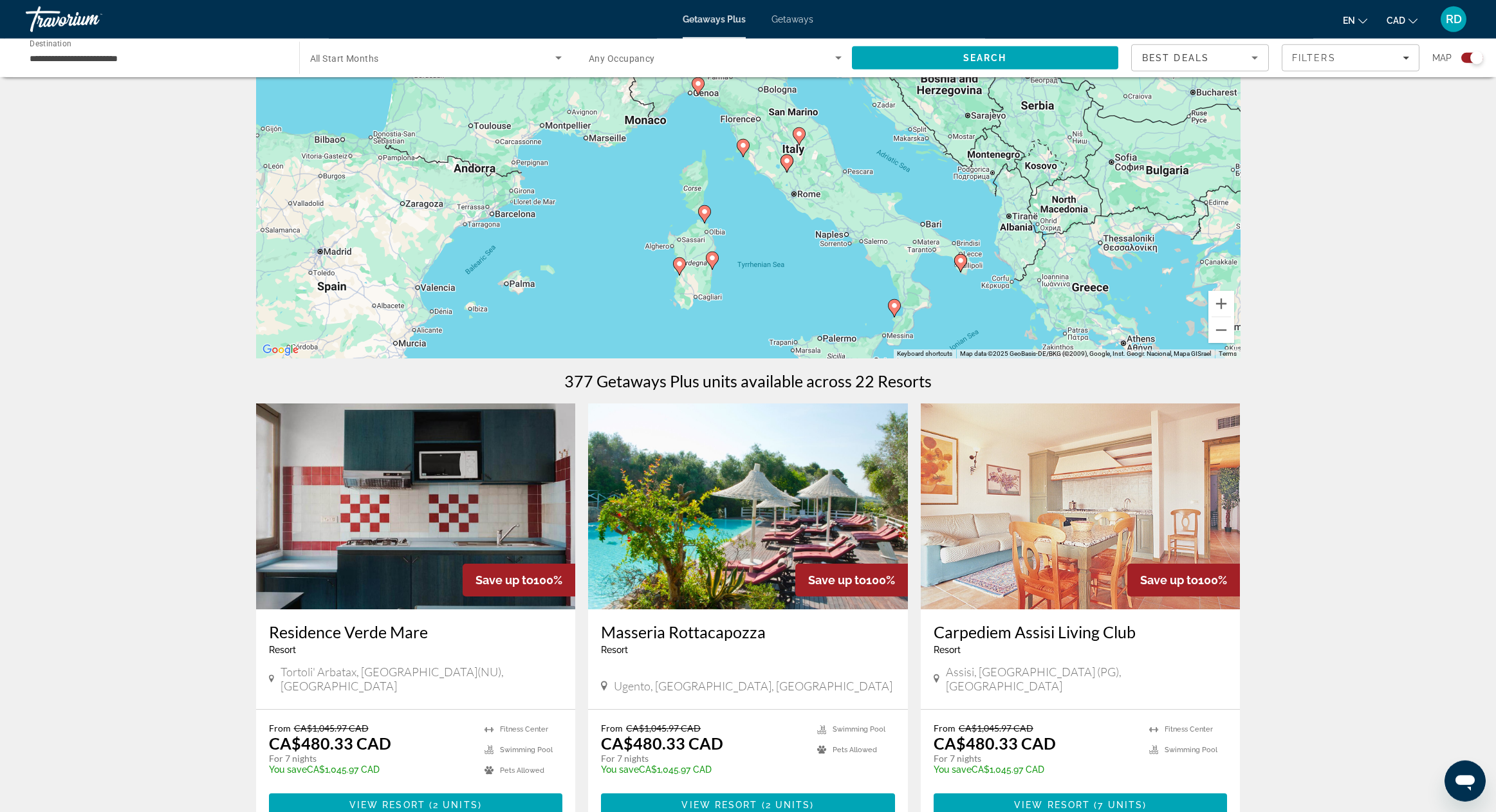
scroll to position [185, 0]
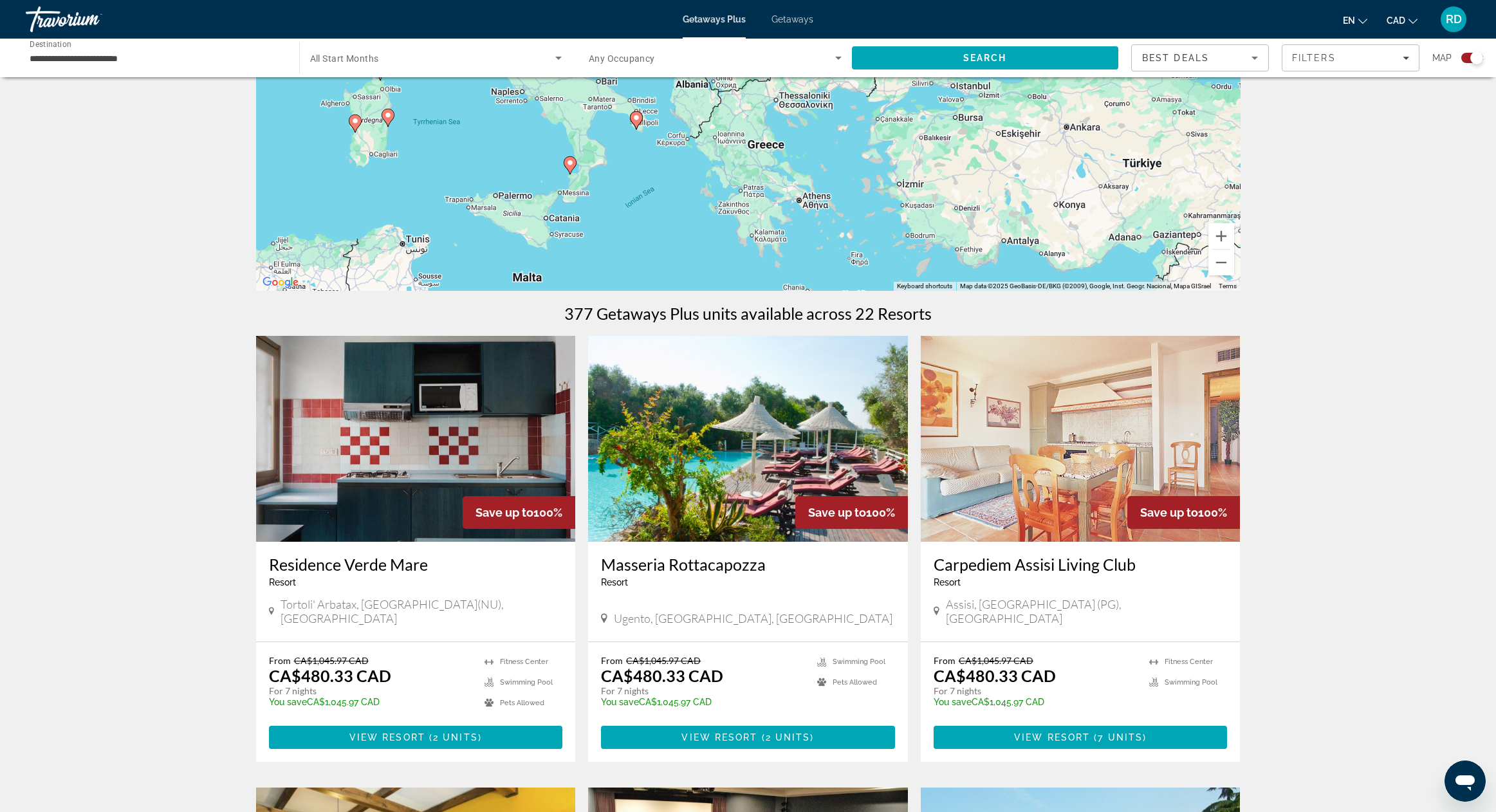
drag, startPoint x: 1122, startPoint y: 232, endPoint x: 836, endPoint y: 172, distance: 292.2
click at [836, 172] on div "To activate drag with keyboard, press Alt + Enter. Once in keyboard drag state,…" at bounding box center [748, 97] width 984 height 386
click at [1219, 263] on button "Zoom out" at bounding box center [1221, 262] width 25 height 25
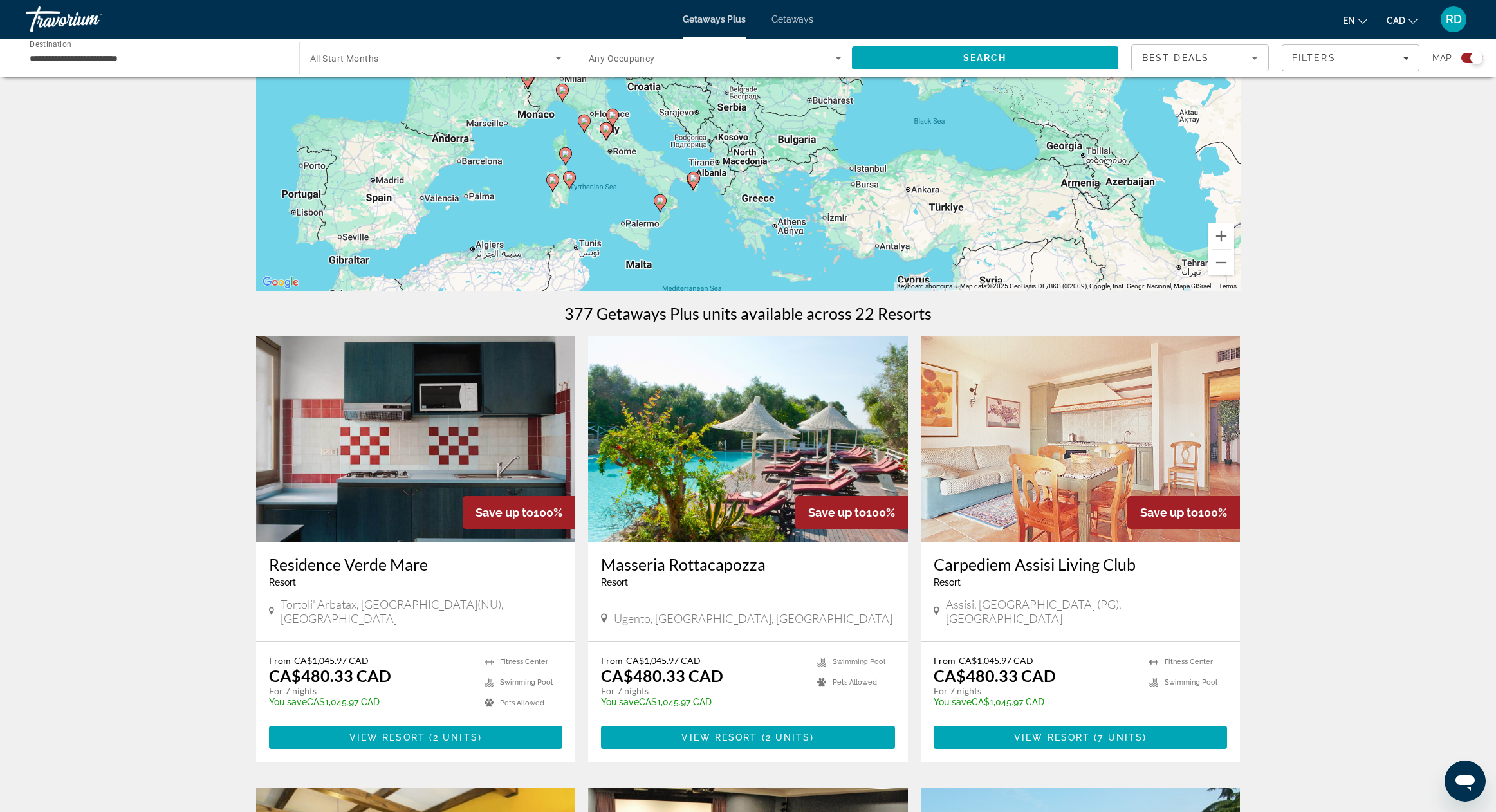
drag, startPoint x: 863, startPoint y: 169, endPoint x: 863, endPoint y: 255, distance: 86.0
click at [863, 255] on div "To activate drag with keyboard, press Alt + Enter. Once in keyboard drag state,…" at bounding box center [748, 97] width 984 height 386
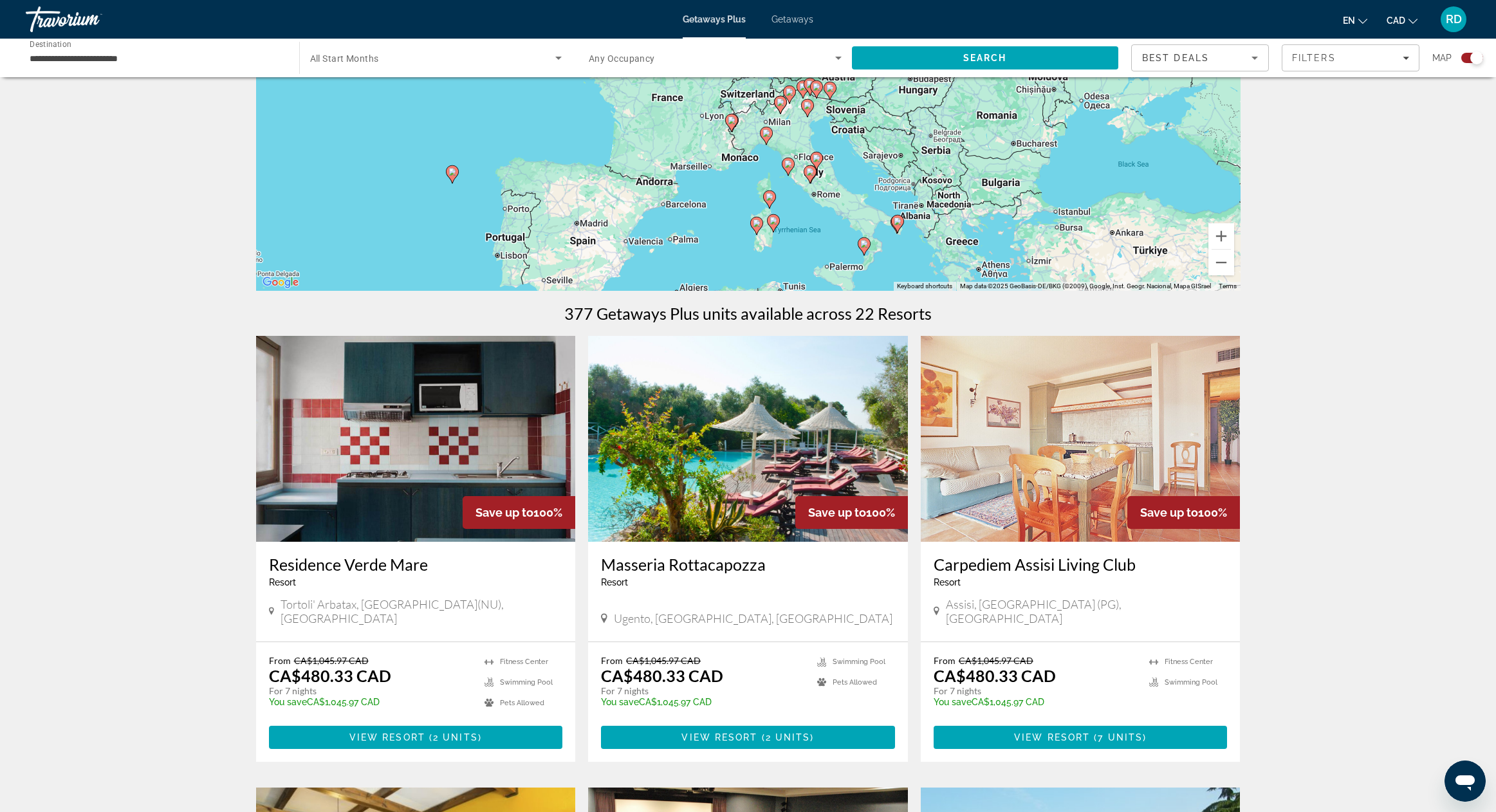
drag, startPoint x: 599, startPoint y: 191, endPoint x: 832, endPoint y: 245, distance: 239.2
click at [832, 245] on div "To activate drag with keyboard, press Alt + Enter. Once in keyboard drag state,…" at bounding box center [748, 97] width 984 height 386
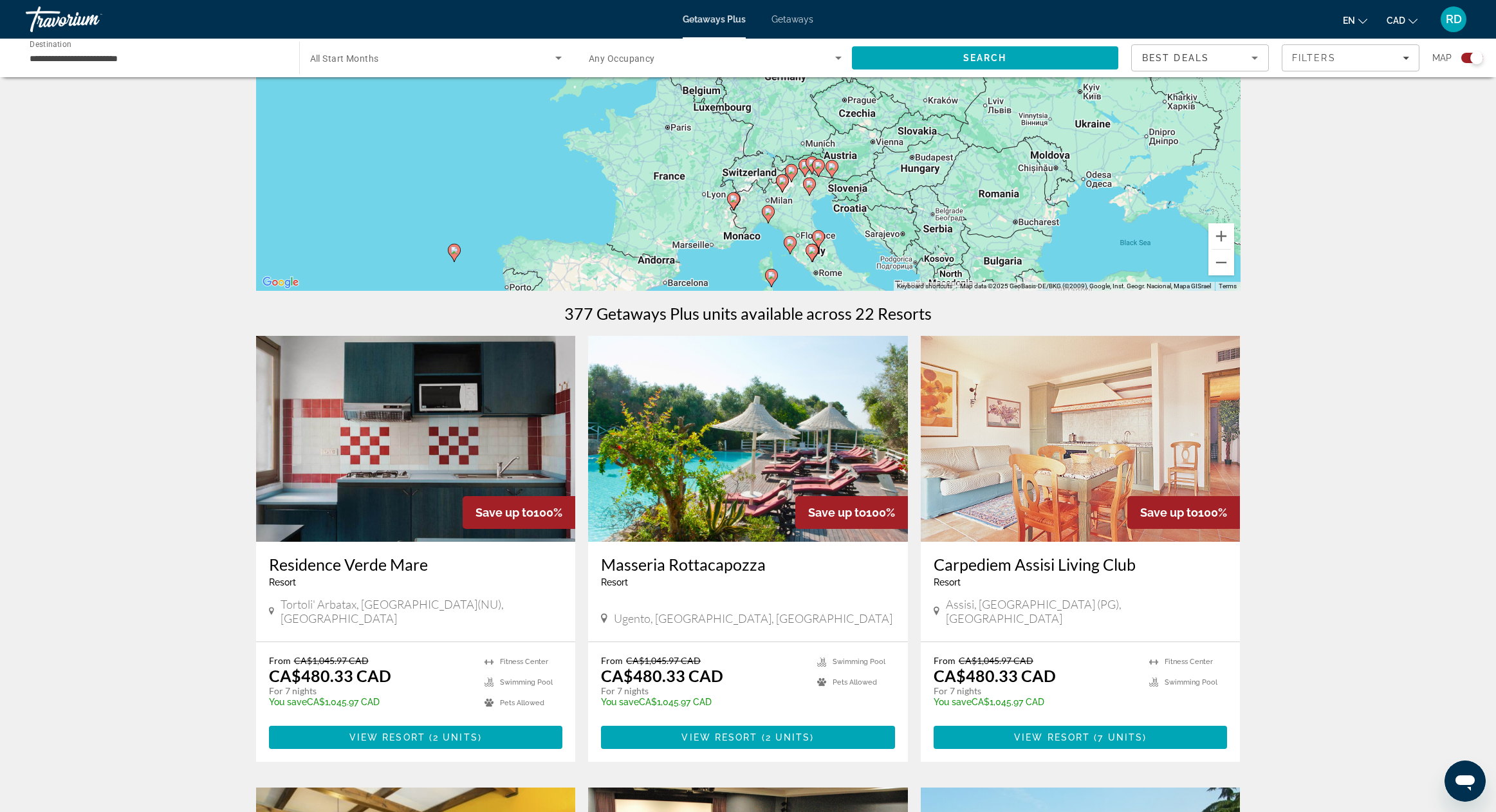
drag, startPoint x: 844, startPoint y: 150, endPoint x: 815, endPoint y: 222, distance: 77.6
click at [815, 222] on div "To activate drag with keyboard, press Alt + Enter. Once in keyboard drag state,…" at bounding box center [748, 97] width 984 height 386
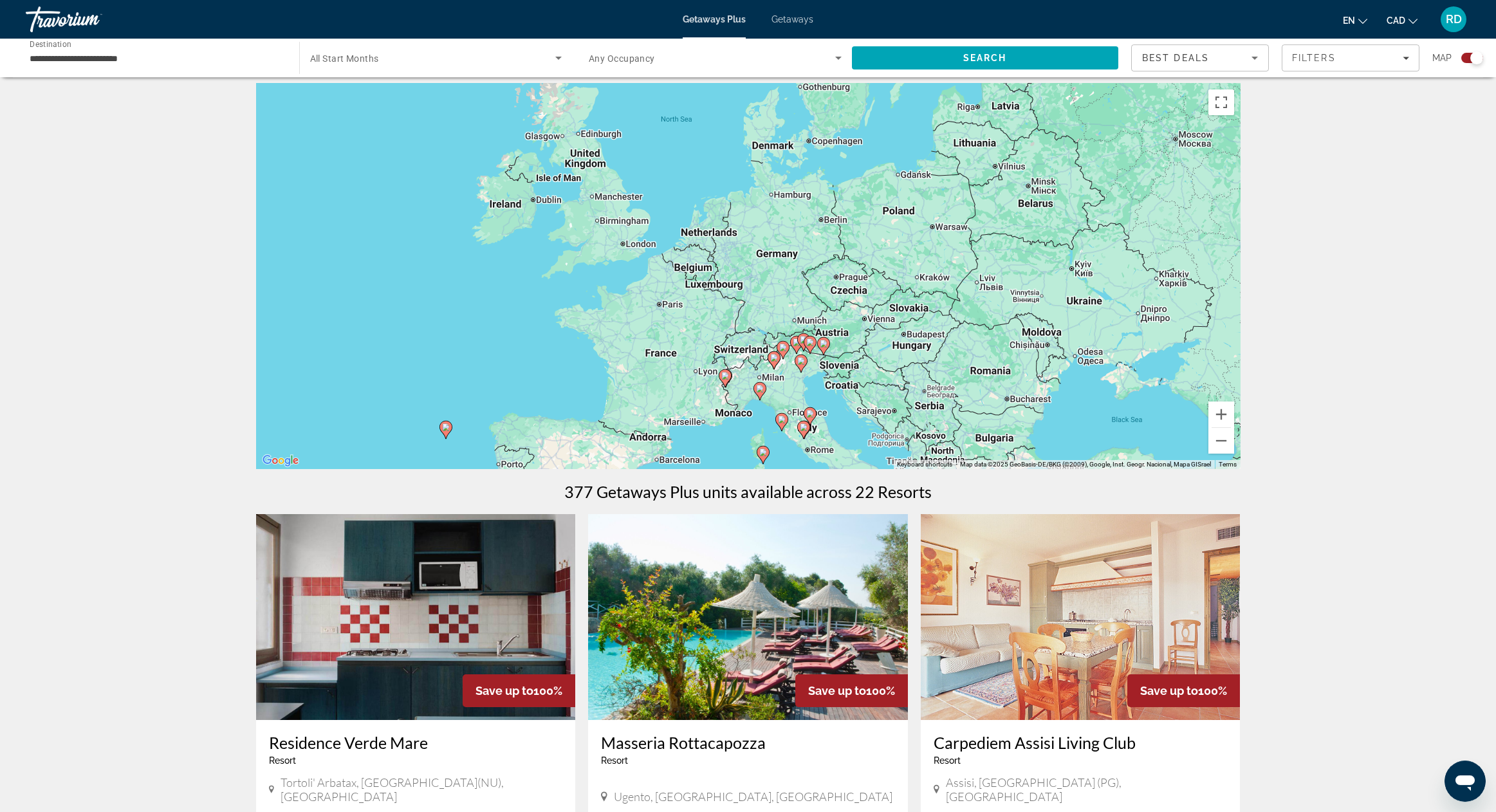
scroll to position [0, 0]
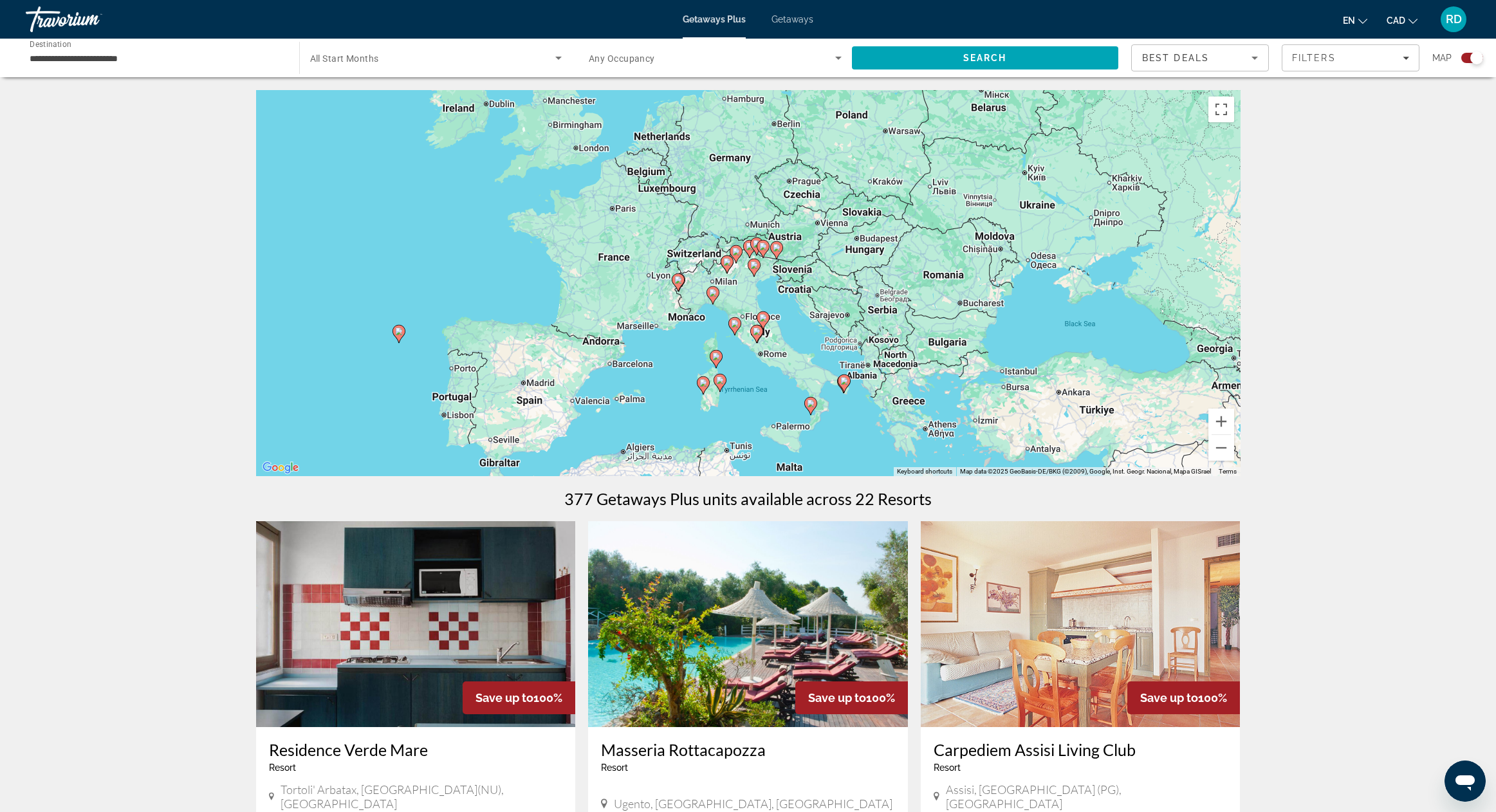
drag, startPoint x: 921, startPoint y: 325, endPoint x: 870, endPoint y: 216, distance: 120.3
click at [870, 216] on div "To activate drag with keyboard, press Alt + Enter. Once in keyboard drag state,…" at bounding box center [748, 283] width 984 height 386
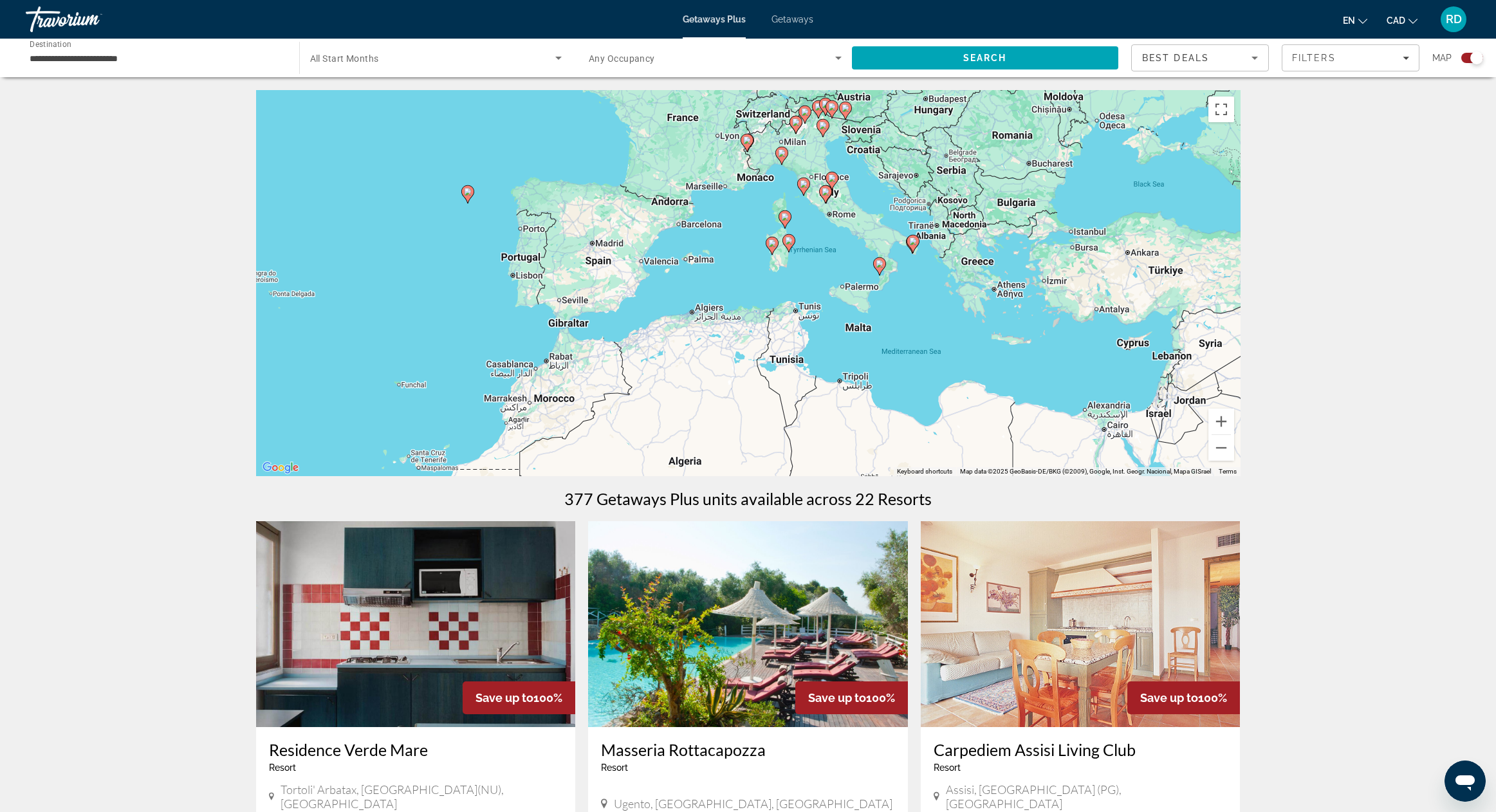
drag, startPoint x: 900, startPoint y: 383, endPoint x: 974, endPoint y: 247, distance: 154.8
click at [974, 247] on div "To activate drag with keyboard, press Alt + Enter. Once in keyboard drag state,…" at bounding box center [748, 283] width 984 height 386
click at [1220, 422] on button "Zoom in" at bounding box center [1221, 421] width 25 height 25
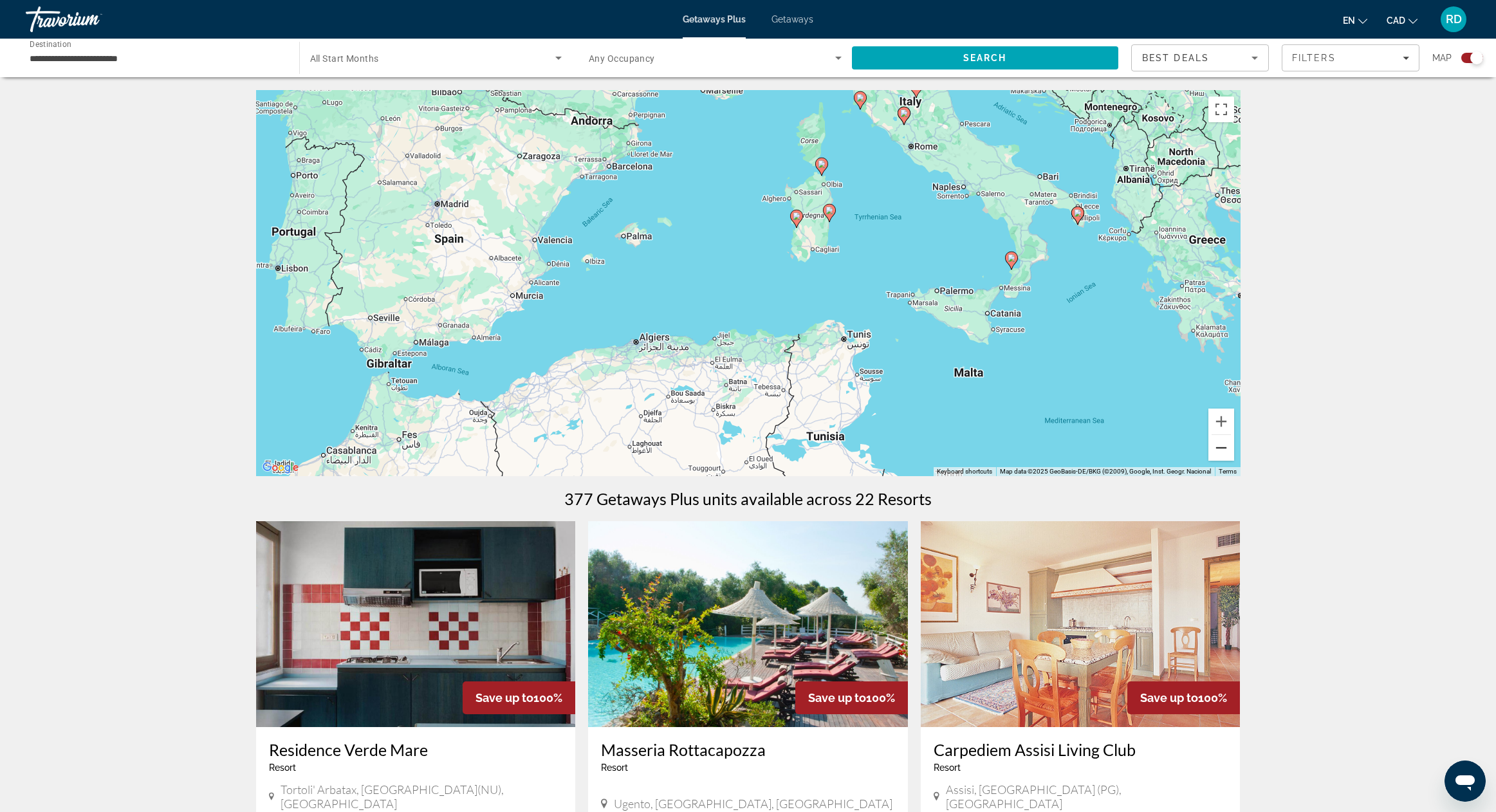
click at [1221, 449] on button "Zoom out" at bounding box center [1221, 447] width 25 height 25
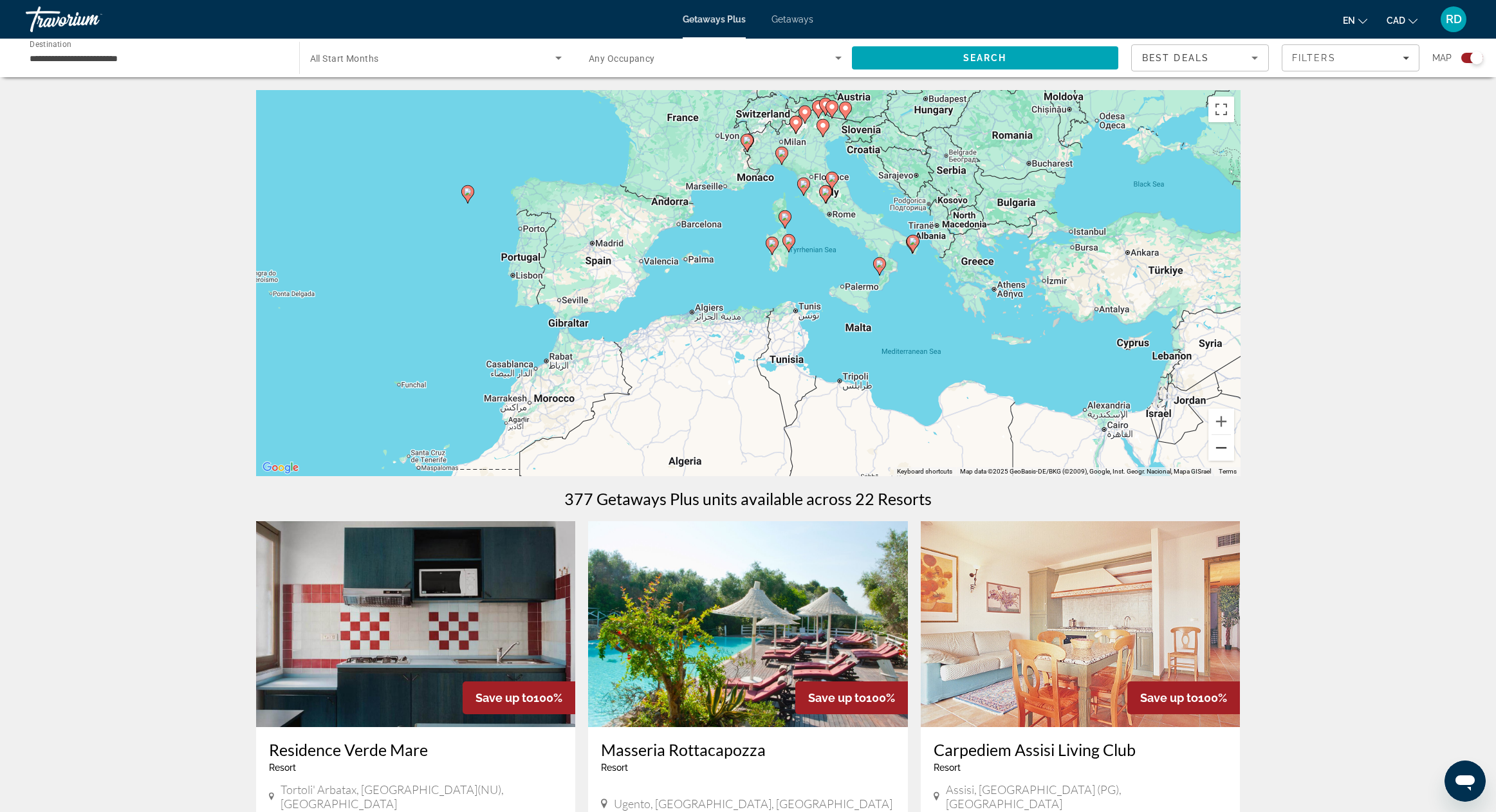
click at [1221, 448] on button "Zoom out" at bounding box center [1221, 447] width 25 height 25
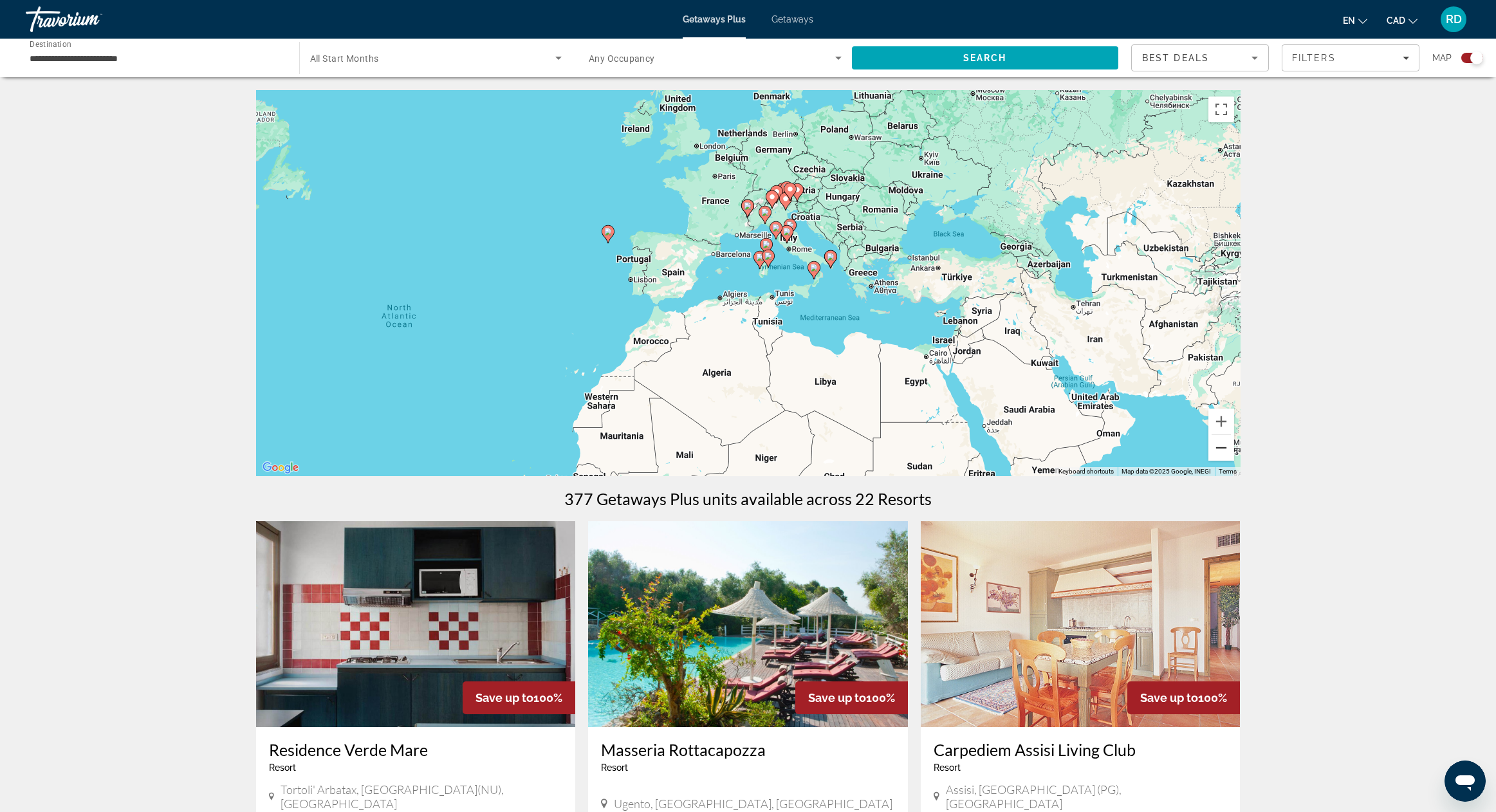
click at [1221, 448] on button "Zoom out" at bounding box center [1221, 447] width 25 height 25
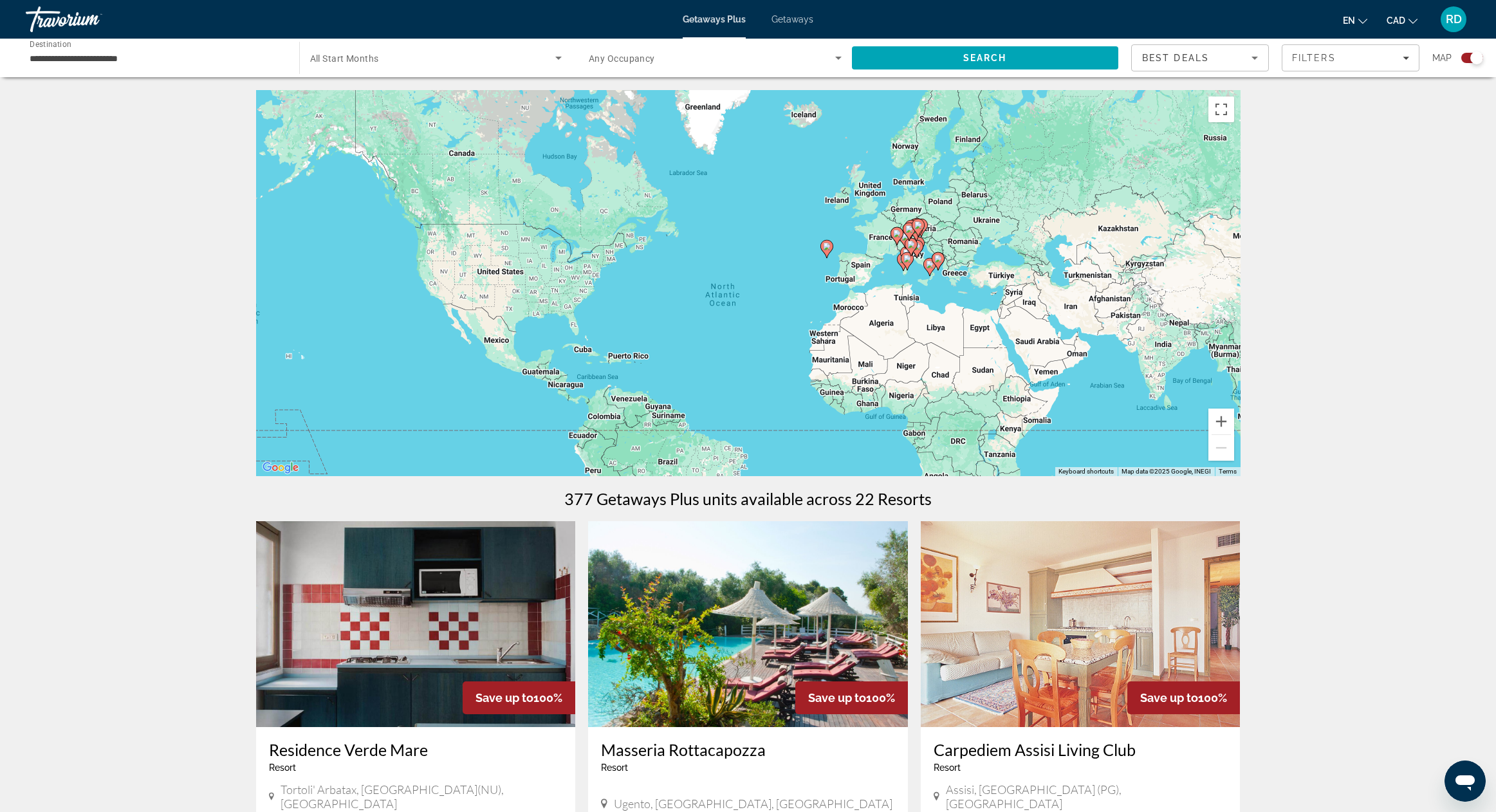
drag, startPoint x: 770, startPoint y: 339, endPoint x: 919, endPoint y: 335, distance: 149.1
click at [919, 335] on div "To activate drag with keyboard, press Alt + Enter. Once in keyboard drag state,…" at bounding box center [748, 283] width 984 height 386
click at [168, 60] on input "**********" at bounding box center [156, 58] width 253 height 15
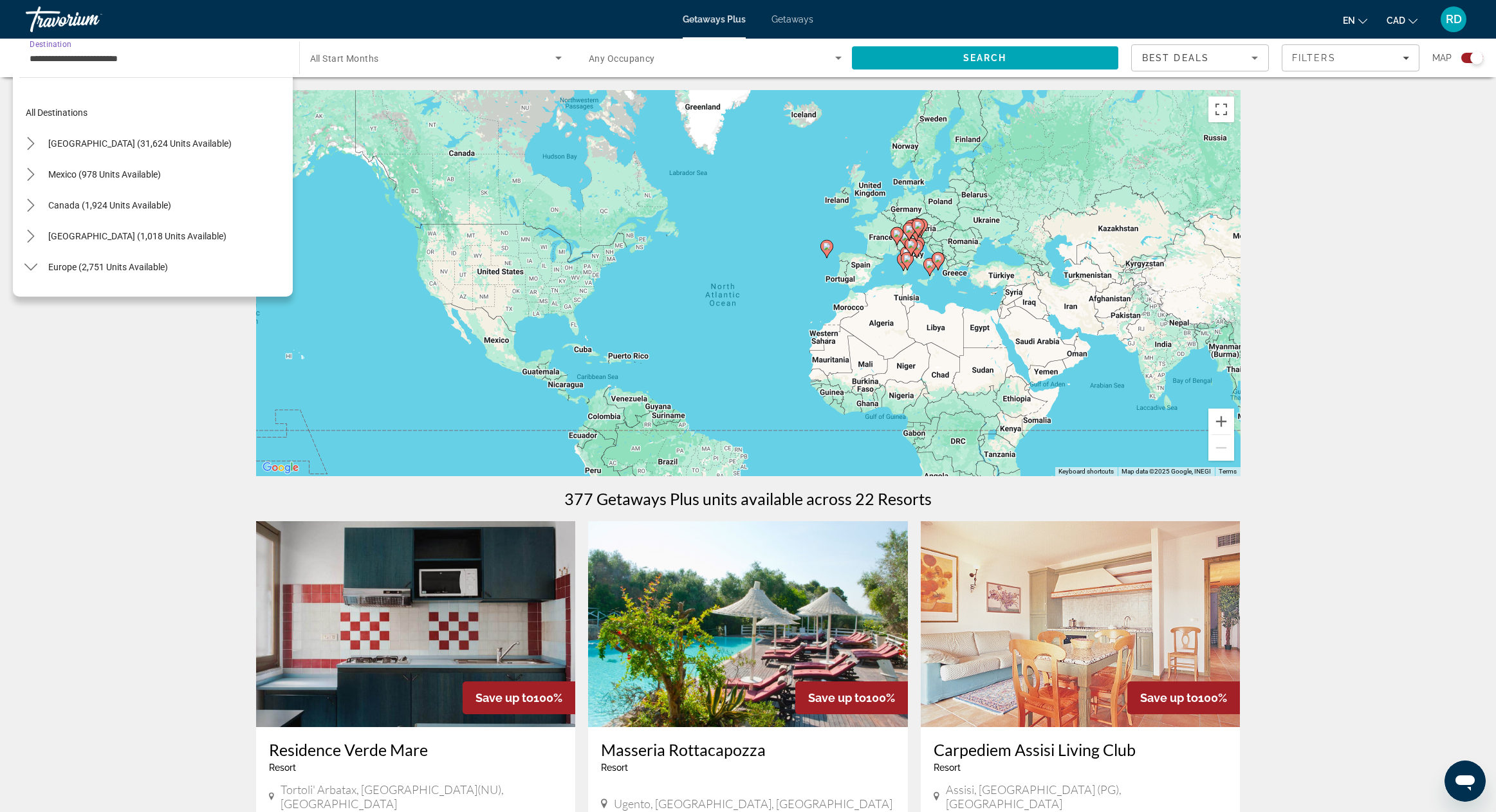
scroll to position [385, 0]
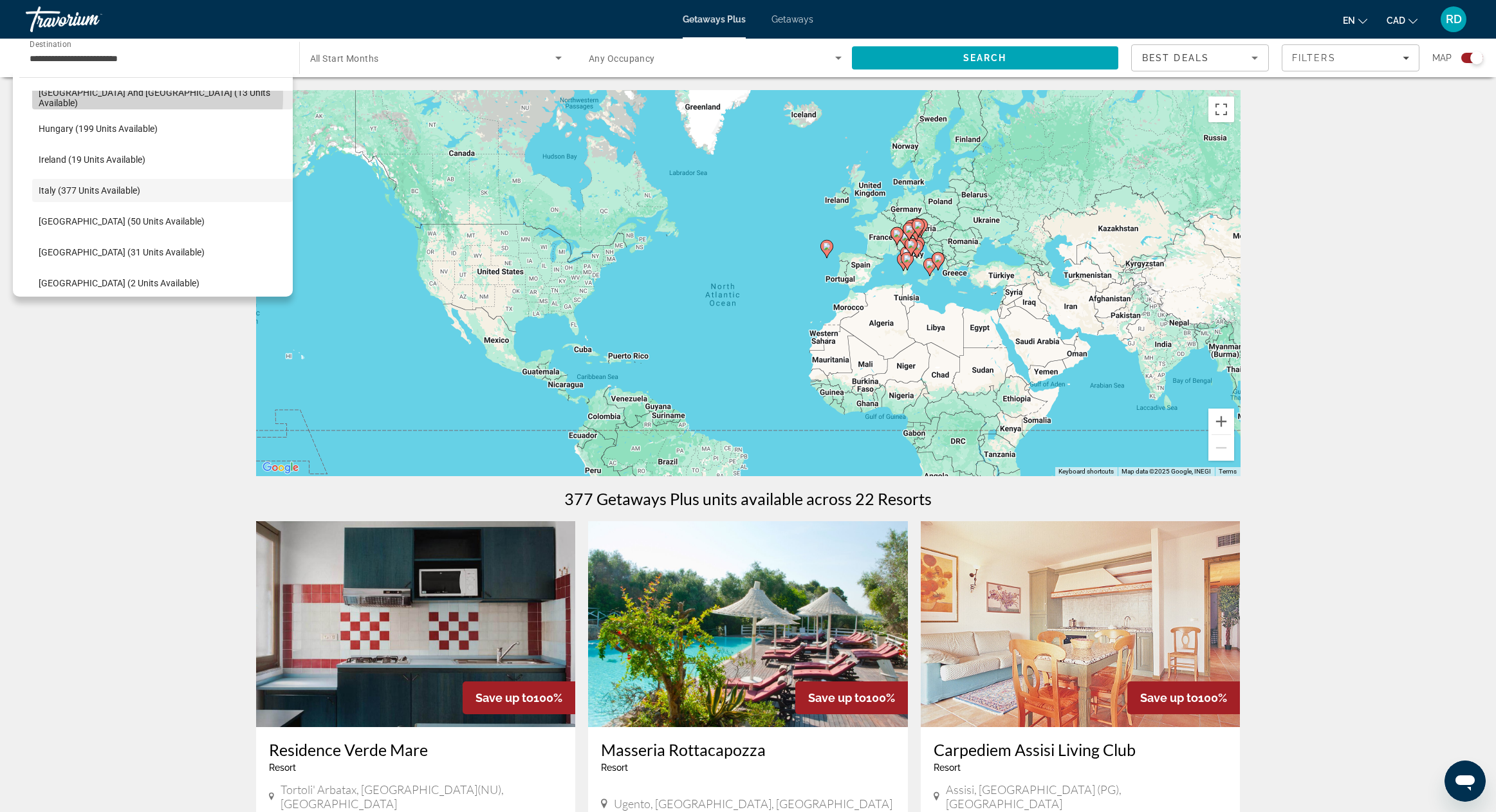
click at [124, 97] on span "[GEOGRAPHIC_DATA] and [GEOGRAPHIC_DATA] (13 units available)" at bounding box center [162, 97] width 248 height 20
type input "**********"
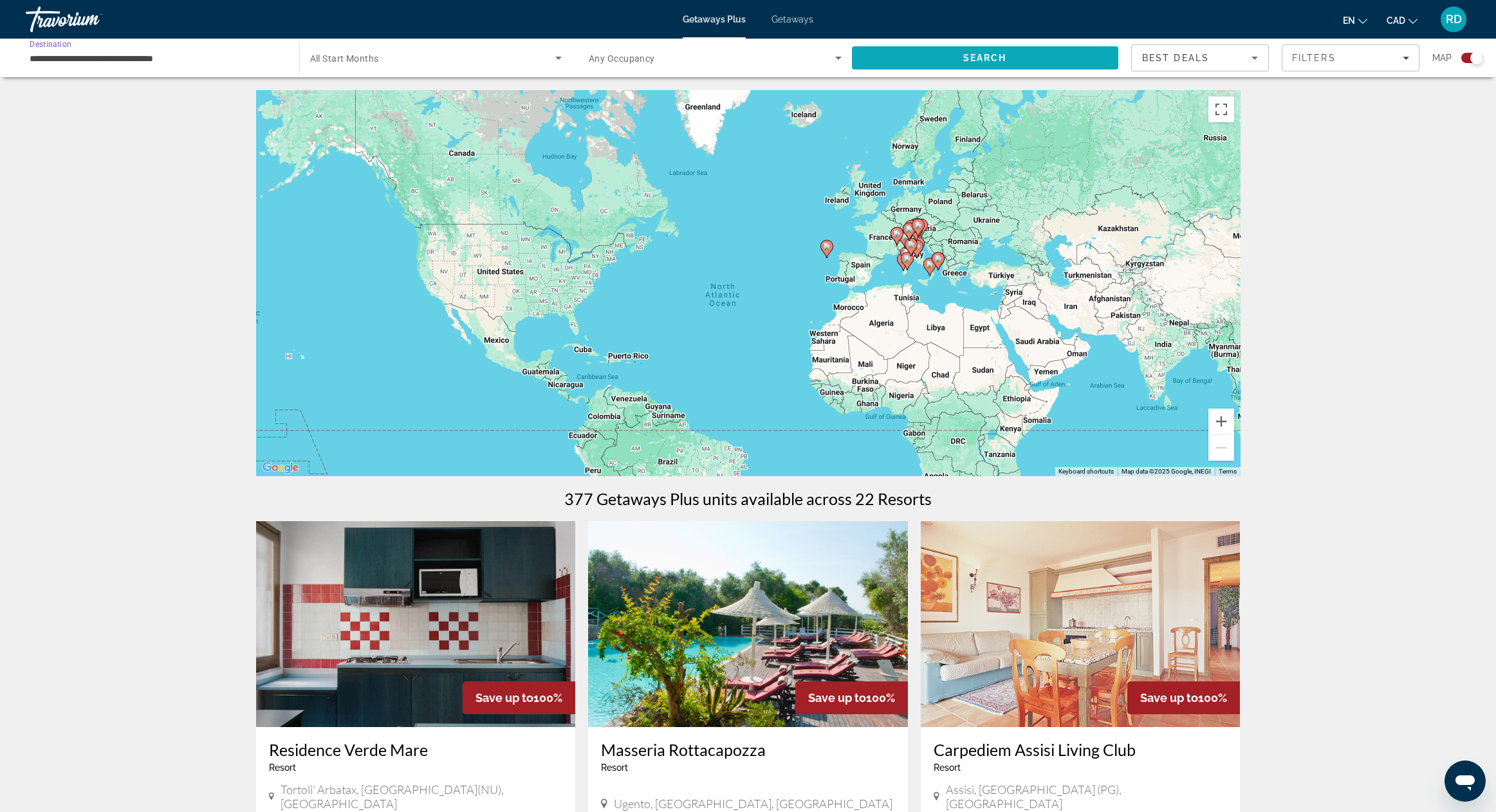
click at [995, 64] on span "Search" at bounding box center [986, 57] width 267 height 31
